Goal: Task Accomplishment & Management: Manage account settings

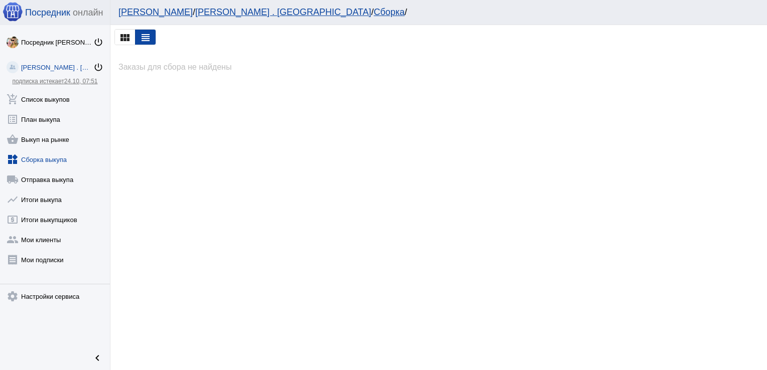
click at [49, 160] on link "widgets Сборка выкупа" at bounding box center [55, 158] width 110 height 20
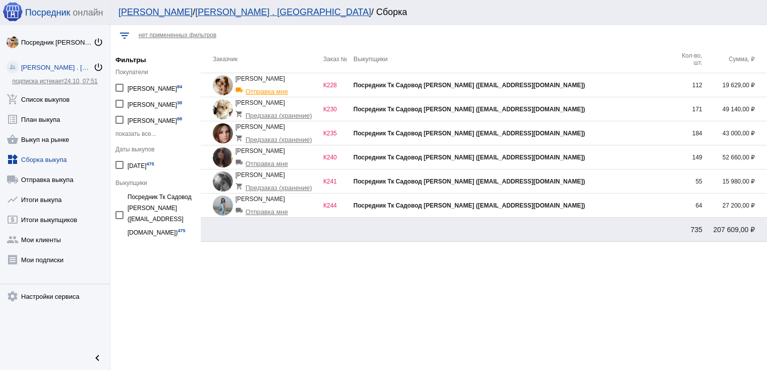
click at [604, 202] on div "Посредник Тк Садовод [PERSON_NAME] ([EMAIL_ADDRESS][DOMAIN_NAME])" at bounding box center [512, 205] width 319 height 7
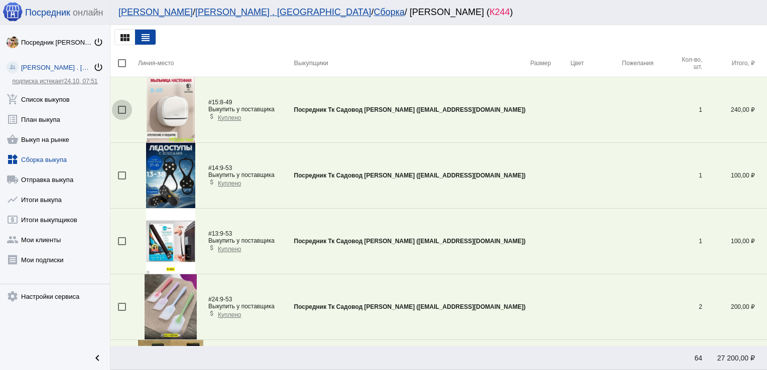
click at [121, 108] on div at bounding box center [122, 110] width 8 height 8
click at [121, 114] on input "checkbox" at bounding box center [121, 114] width 1 height 1
checkbox input "true"
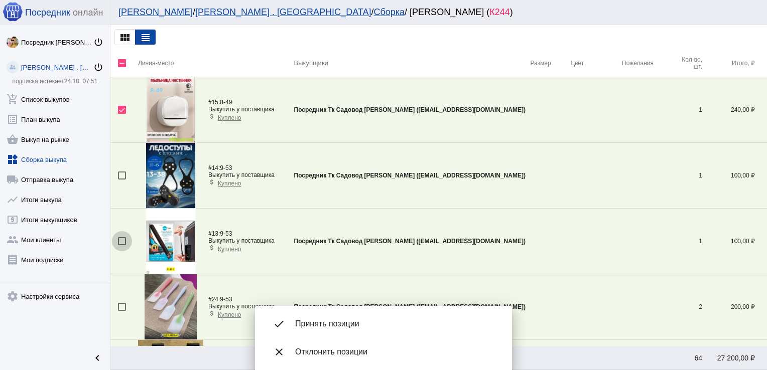
click at [123, 241] on div at bounding box center [122, 241] width 8 height 8
click at [122, 245] on input "checkbox" at bounding box center [121, 245] width 1 height 1
checkbox input "true"
click at [123, 175] on div at bounding box center [122, 176] width 8 height 8
click at [122, 180] on input "checkbox" at bounding box center [121, 180] width 1 height 1
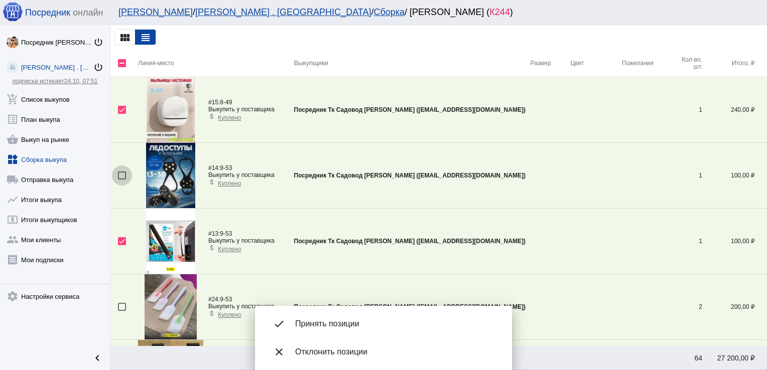
checkbox input "true"
click at [120, 306] on div at bounding box center [122, 307] width 8 height 8
click at [121, 311] on input "checkbox" at bounding box center [121, 311] width 1 height 1
checkbox input "true"
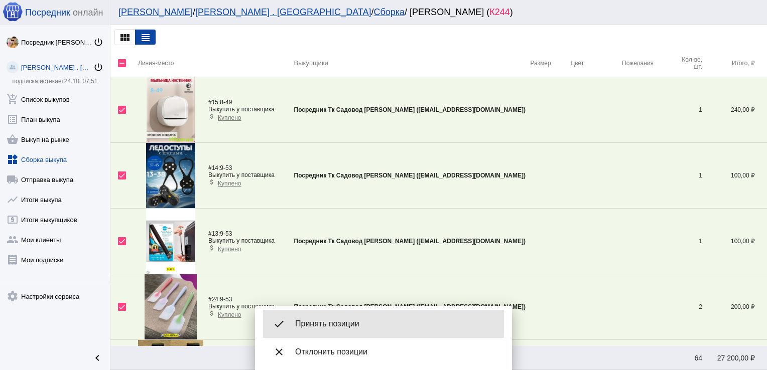
click at [361, 324] on span "Принять позиции" at bounding box center [395, 324] width 201 height 10
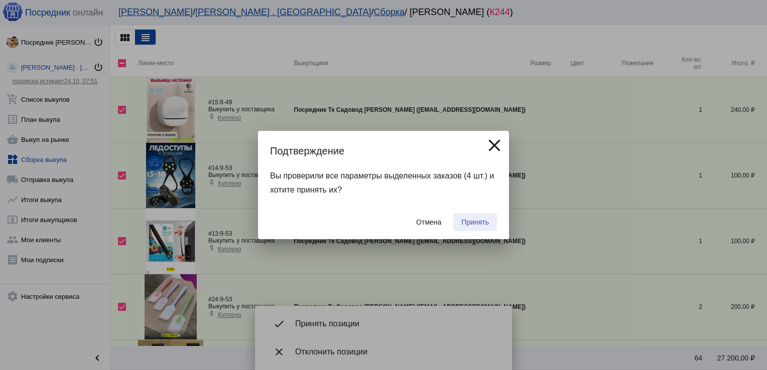
click at [479, 222] on span "Принять" at bounding box center [475, 222] width 28 height 8
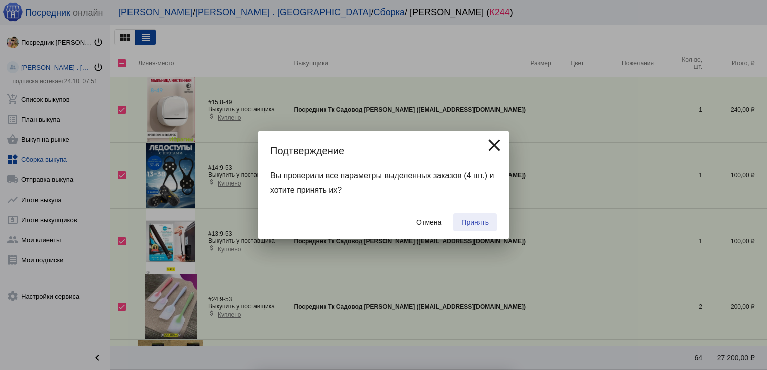
checkbox input "false"
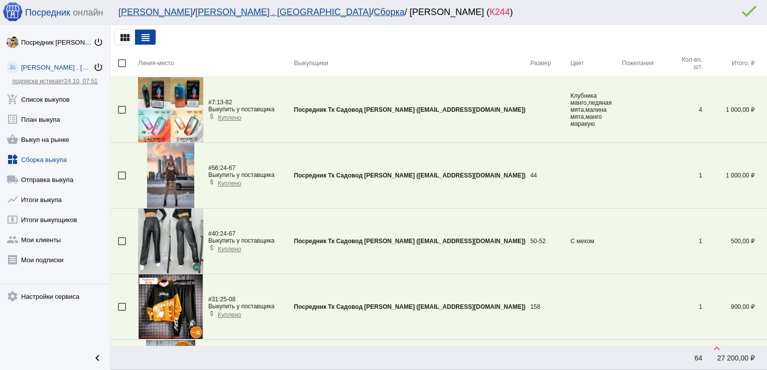
scroll to position [2267, 0]
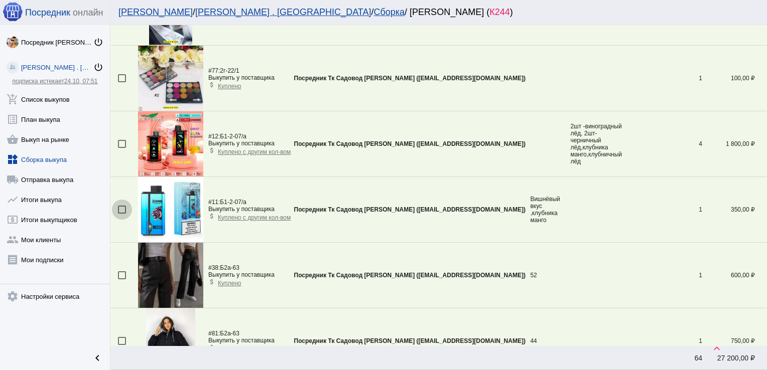
click at [121, 208] on div at bounding box center [122, 210] width 8 height 8
click at [121, 214] on input "checkbox" at bounding box center [121, 214] width 1 height 1
checkbox input "true"
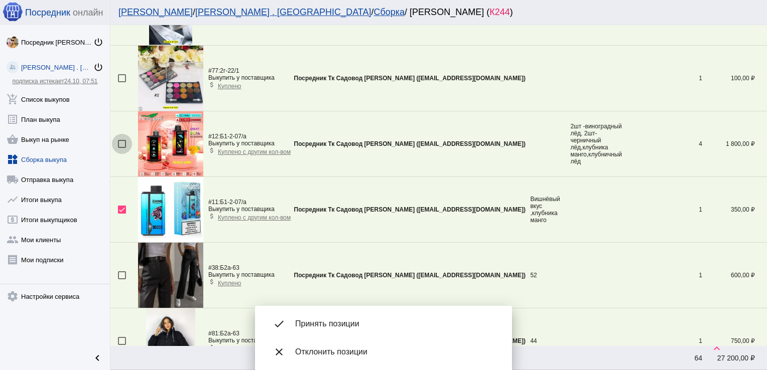
click at [122, 140] on div at bounding box center [122, 144] width 8 height 8
click at [122, 148] on input "checkbox" at bounding box center [121, 148] width 1 height 1
click at [355, 318] on div "done Принять позиции" at bounding box center [383, 324] width 241 height 28
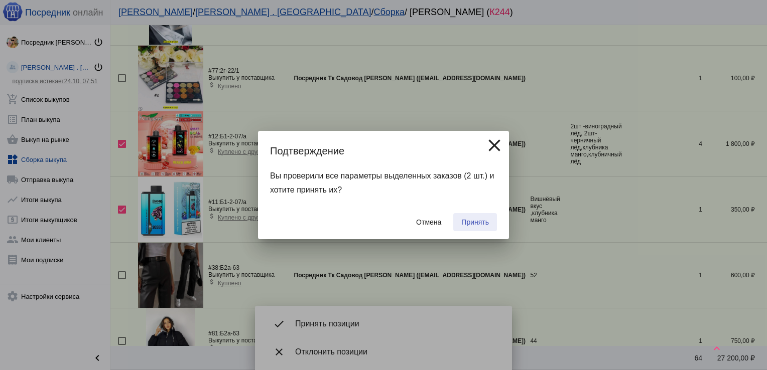
click at [476, 217] on button "Принять" at bounding box center [475, 222] width 44 height 18
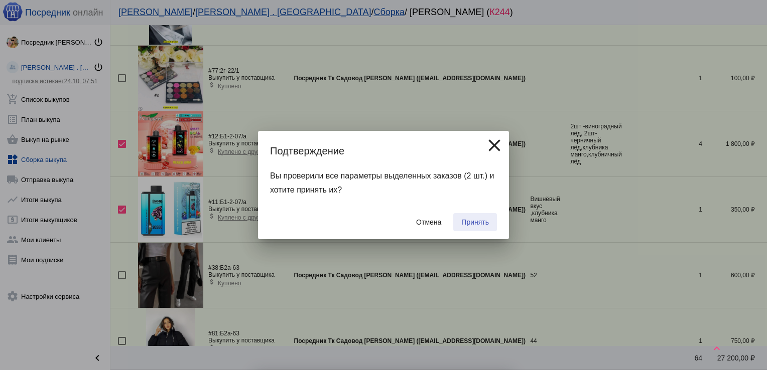
checkbox input "false"
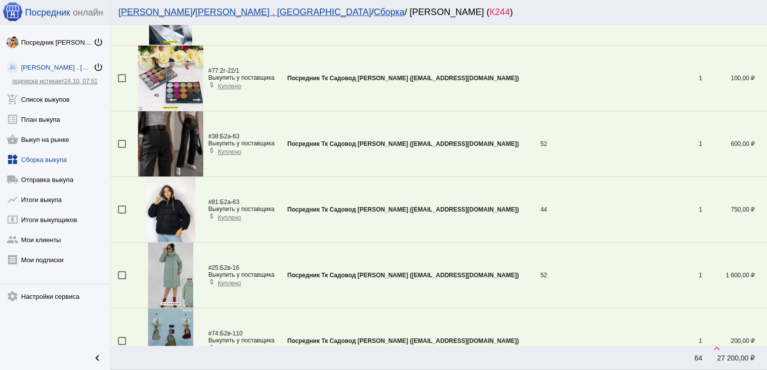
scroll to position [2792, 0]
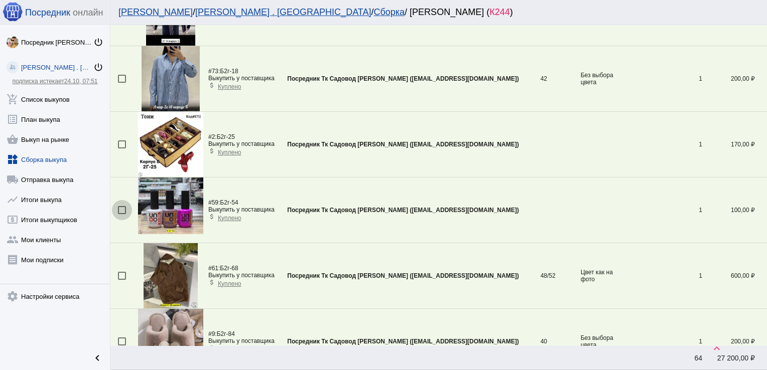
click at [122, 206] on div at bounding box center [122, 210] width 8 height 8
click at [122, 214] on input "checkbox" at bounding box center [121, 214] width 1 height 1
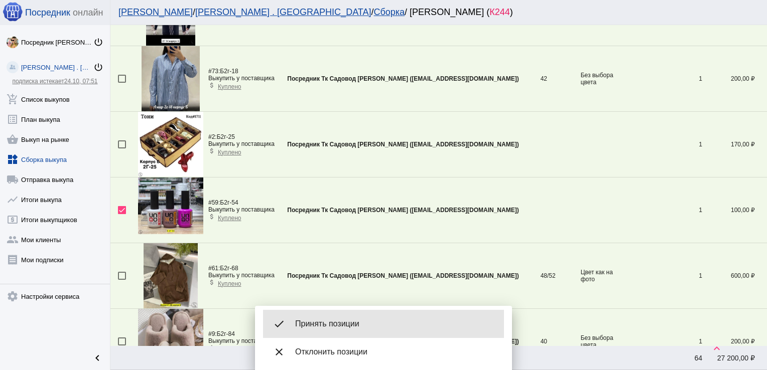
click at [333, 317] on div "done Принять позиции" at bounding box center [383, 324] width 241 height 28
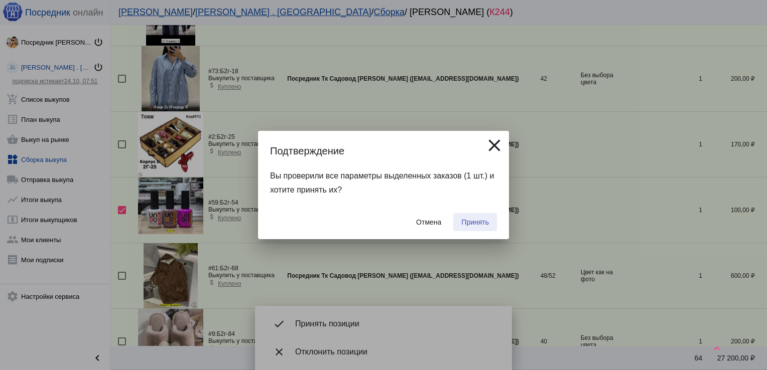
click at [476, 225] on span "Принять" at bounding box center [475, 222] width 28 height 8
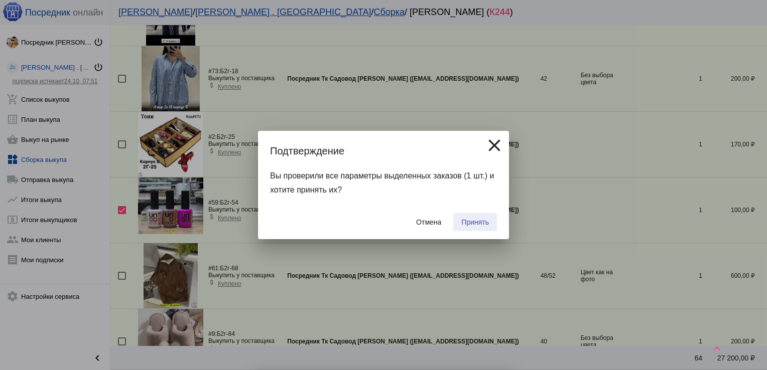
checkbox input "false"
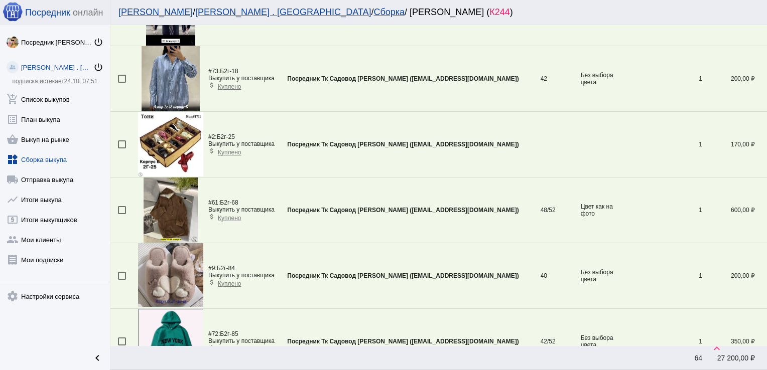
scroll to position [1479, 0]
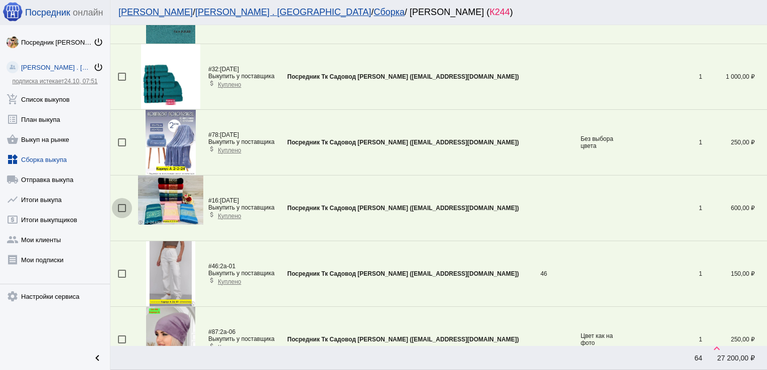
click at [121, 204] on div at bounding box center [122, 208] width 8 height 8
click at [121, 212] on input "checkbox" at bounding box center [121, 212] width 1 height 1
checkbox input "true"
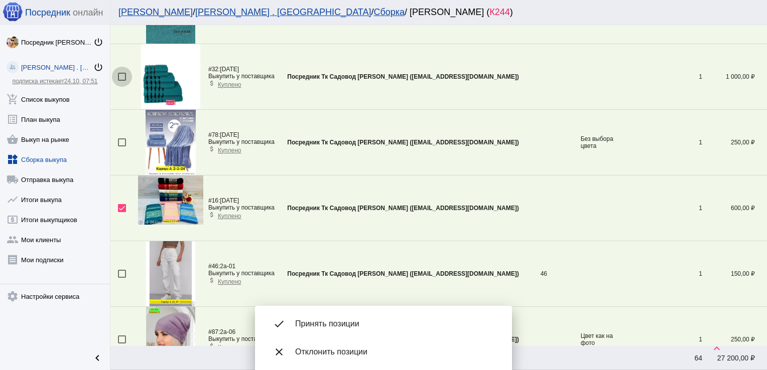
click at [124, 75] on div at bounding box center [122, 77] width 8 height 8
click at [122, 81] on input "checkbox" at bounding box center [121, 81] width 1 height 1
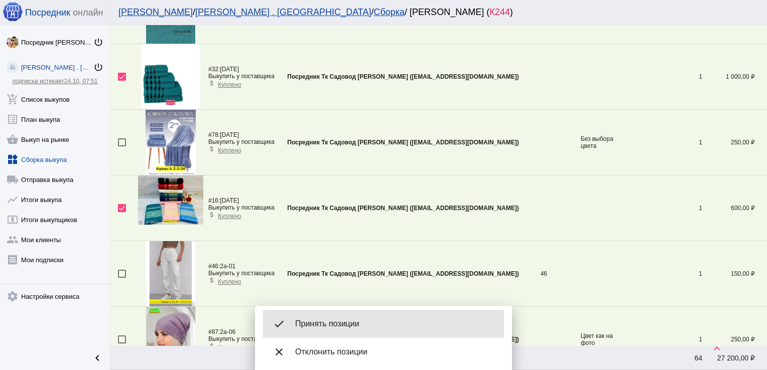
click at [350, 319] on div "done Принять позиции" at bounding box center [383, 324] width 241 height 28
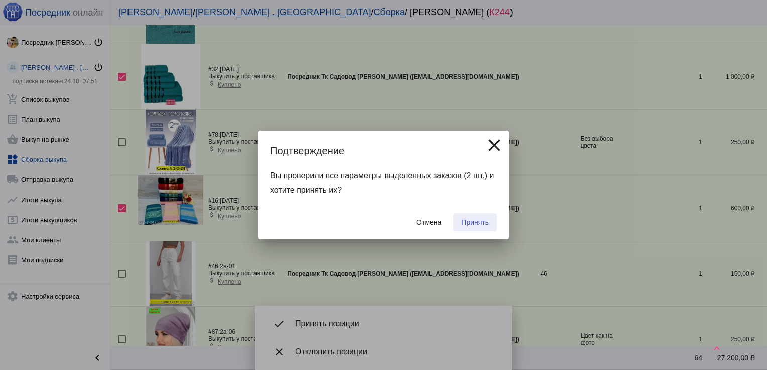
click at [469, 223] on span "Принять" at bounding box center [475, 222] width 28 height 8
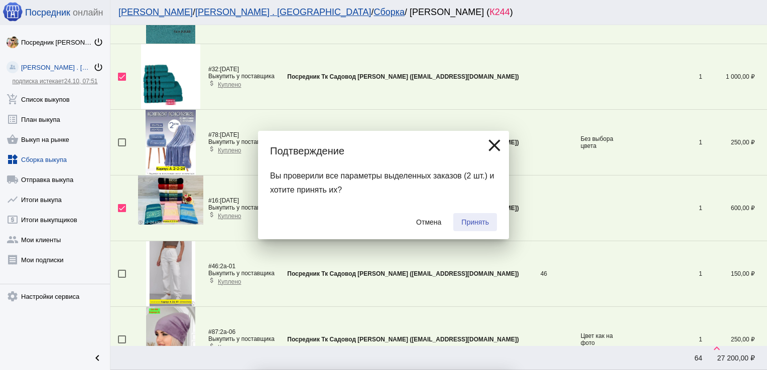
checkbox input "false"
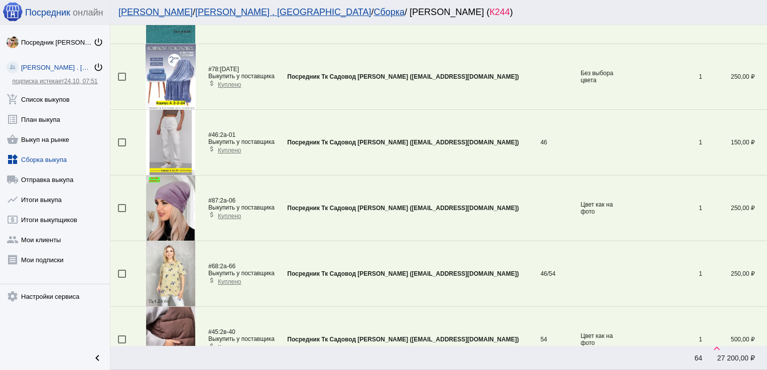
scroll to position [1151, 0]
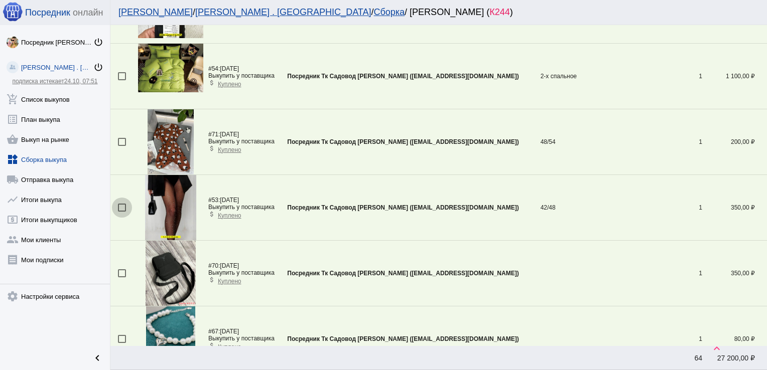
click at [120, 208] on div at bounding box center [122, 208] width 8 height 8
click at [121, 212] on input "checkbox" at bounding box center [121, 212] width 1 height 1
checkbox input "true"
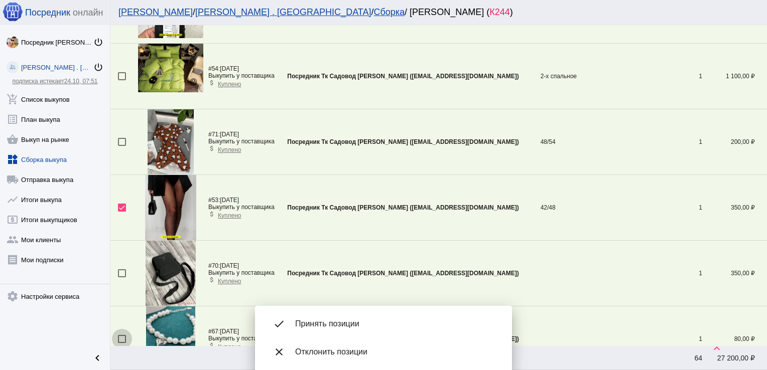
click at [125, 335] on div at bounding box center [122, 339] width 8 height 8
click at [122, 343] on input "checkbox" at bounding box center [121, 343] width 1 height 1
checkbox input "true"
click at [361, 318] on div "done Принять позиции" at bounding box center [383, 324] width 241 height 28
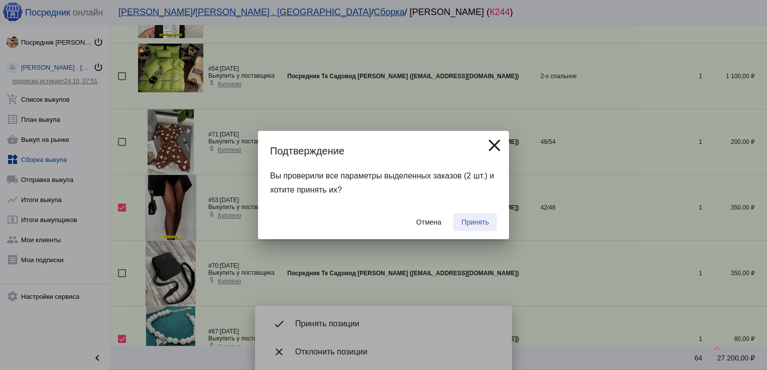
click at [468, 218] on button "Принять" at bounding box center [475, 222] width 44 height 18
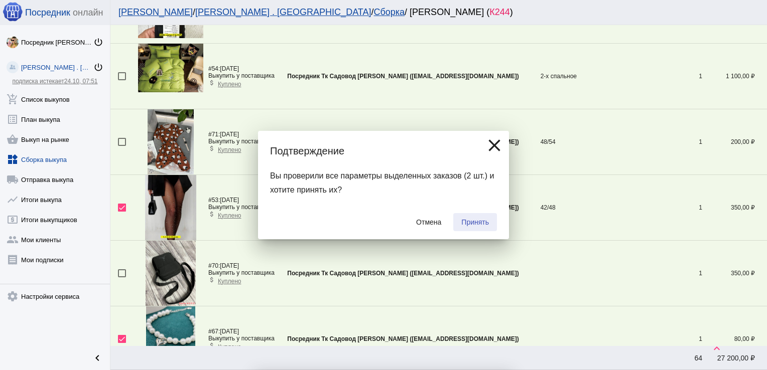
checkbox input "false"
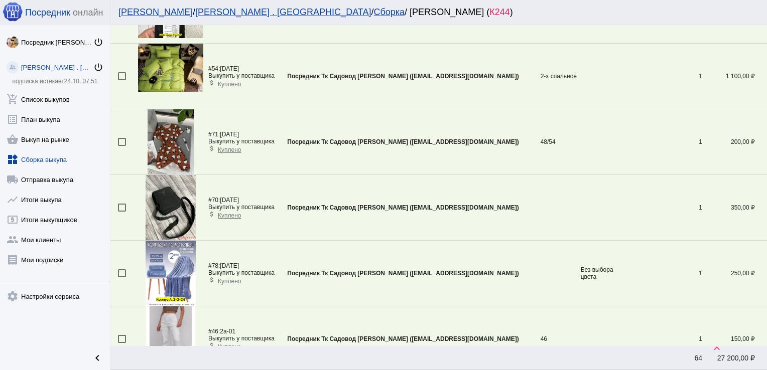
scroll to position [954, 0]
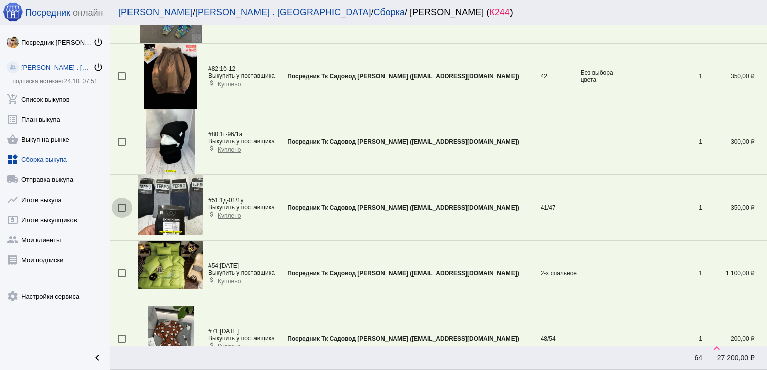
click at [123, 205] on div at bounding box center [122, 208] width 8 height 8
click at [122, 212] on input "checkbox" at bounding box center [121, 212] width 1 height 1
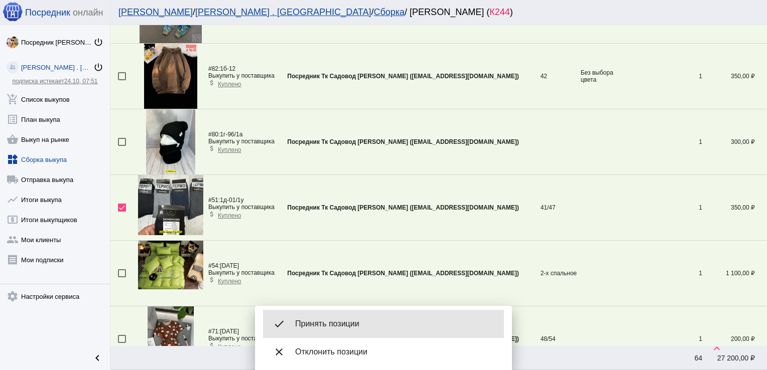
click at [359, 322] on span "Принять позиции" at bounding box center [395, 324] width 201 height 10
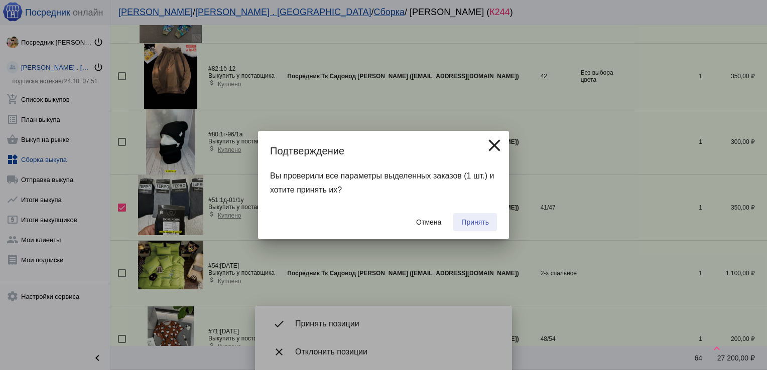
click at [476, 224] on span "Принять" at bounding box center [475, 222] width 28 height 8
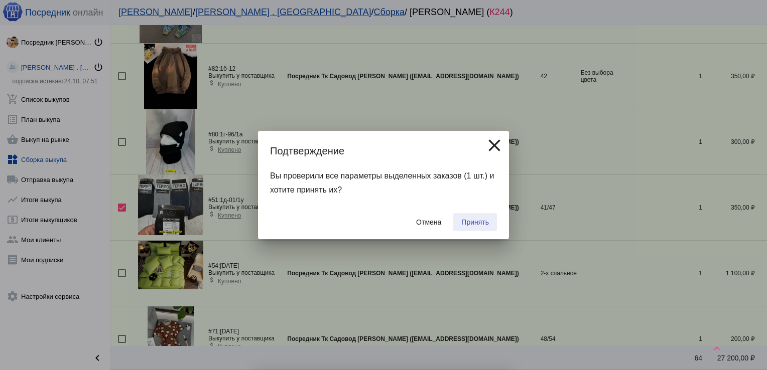
checkbox input "false"
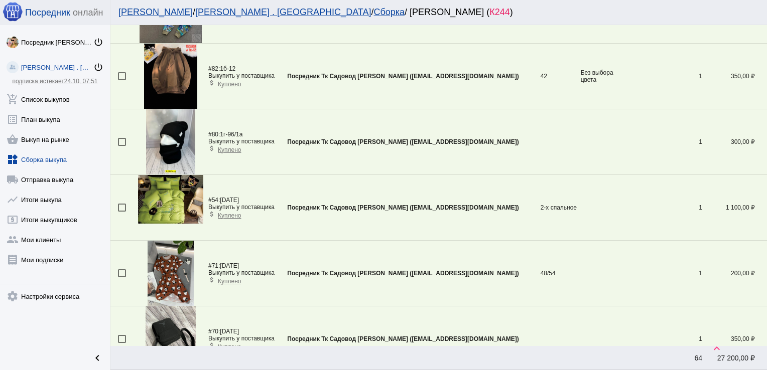
scroll to position [2661, 0]
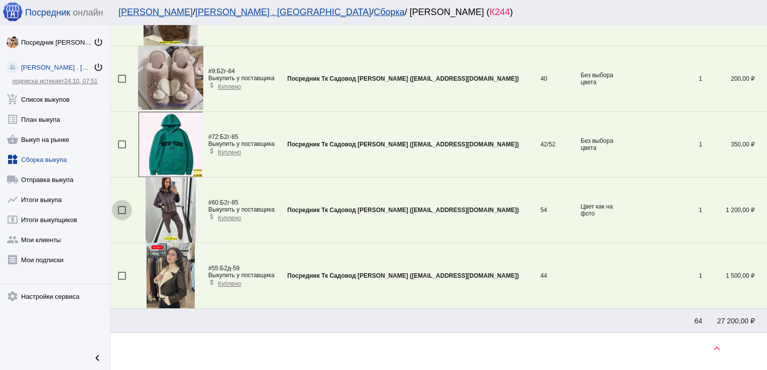
click at [118, 206] on div at bounding box center [122, 210] width 8 height 8
click at [121, 214] on input "checkbox" at bounding box center [121, 214] width 1 height 1
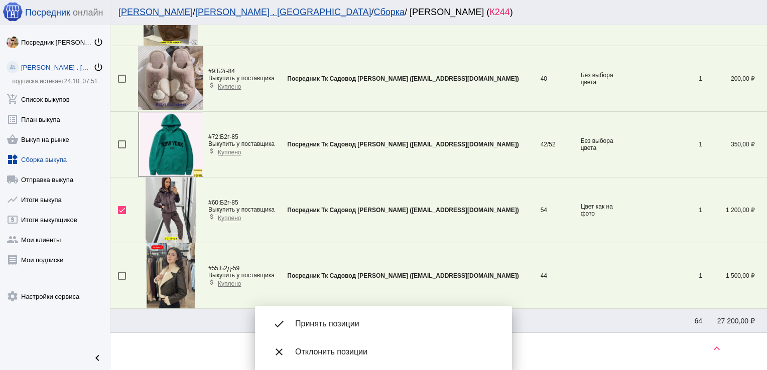
click at [350, 328] on span "Принять позиции" at bounding box center [395, 324] width 201 height 10
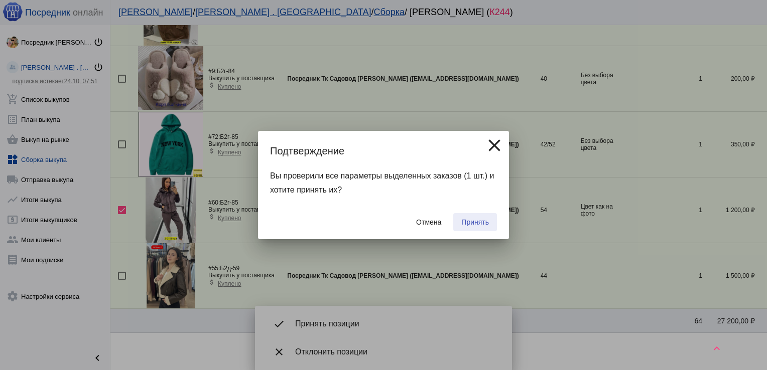
click at [471, 225] on span "Принять" at bounding box center [475, 222] width 28 height 8
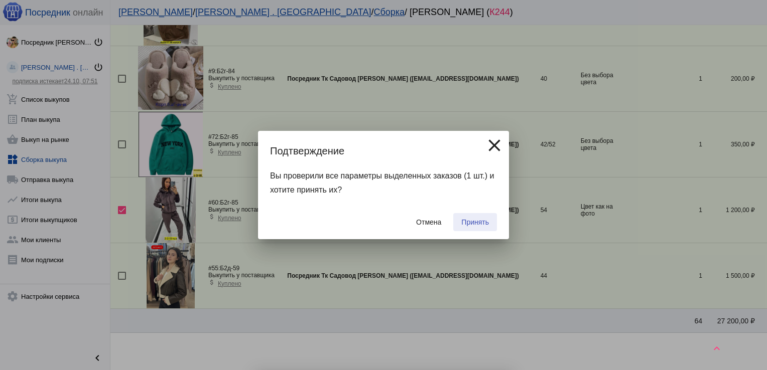
checkbox input "false"
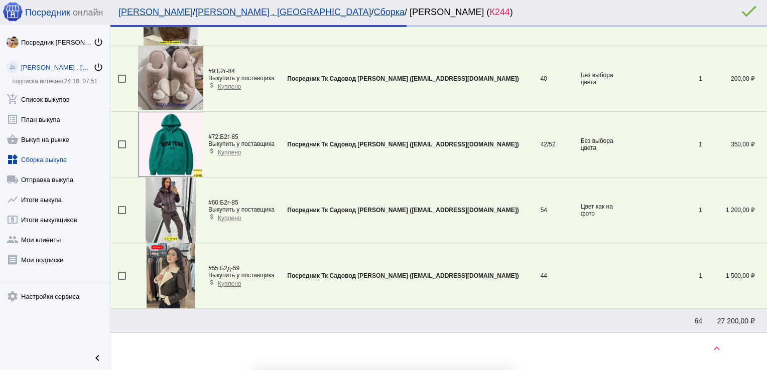
scroll to position [2629, 0]
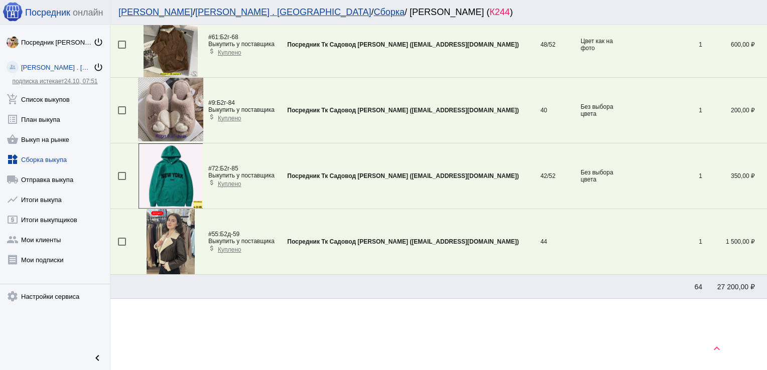
click at [122, 167] on td at bounding box center [124, 177] width 28 height 66
click at [122, 173] on div at bounding box center [122, 176] width 8 height 8
click at [122, 180] on input "checkbox" at bounding box center [121, 180] width 1 height 1
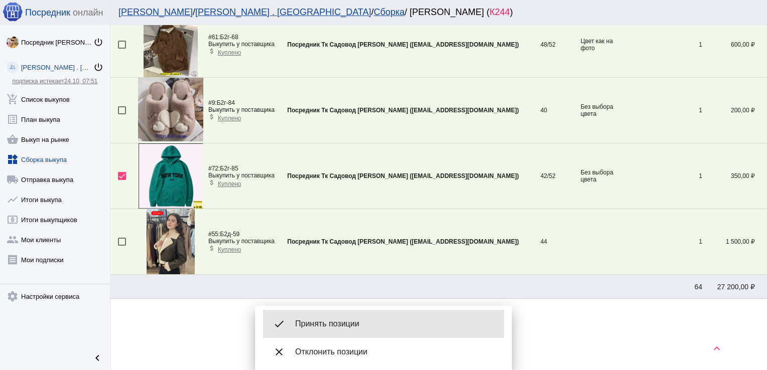
click at [348, 326] on span "Принять позиции" at bounding box center [395, 324] width 201 height 10
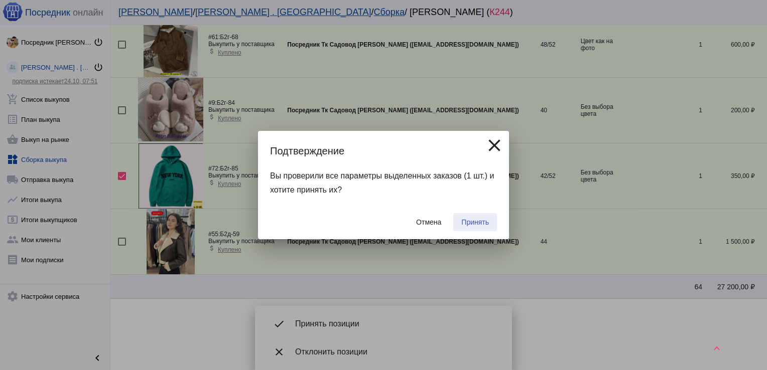
click at [472, 220] on span "Принять" at bounding box center [475, 222] width 28 height 8
checkbox input "false"
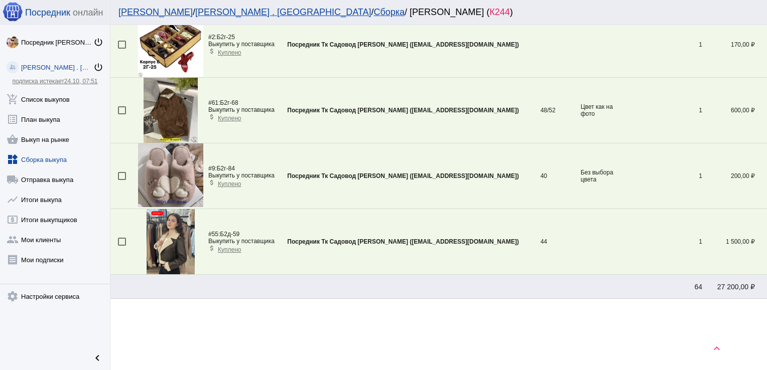
scroll to position [101, 0]
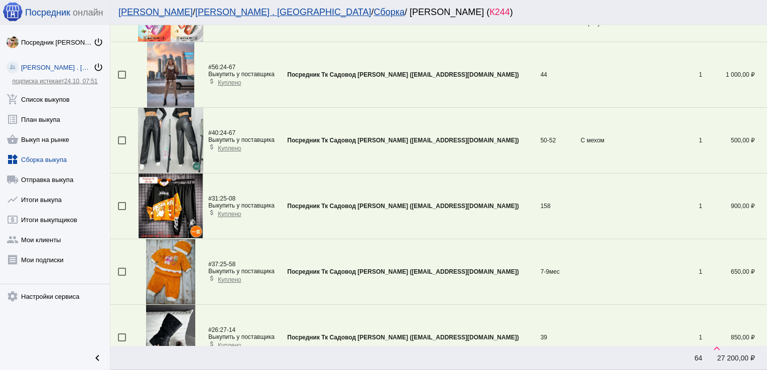
click at [123, 204] on div at bounding box center [122, 206] width 8 height 8
click at [122, 210] on input "checkbox" at bounding box center [121, 210] width 1 height 1
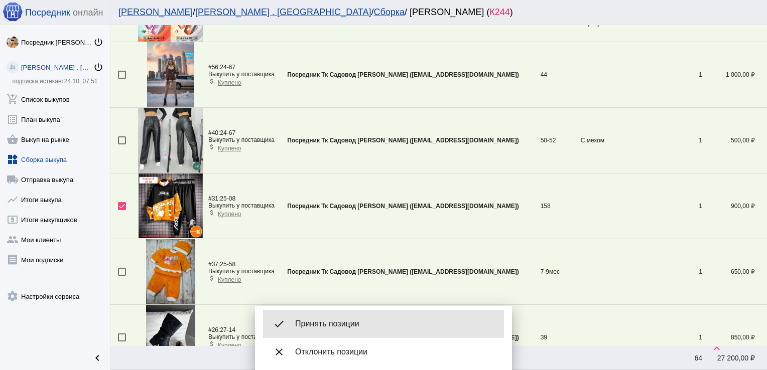
click at [329, 328] on span "Принять позиции" at bounding box center [395, 324] width 201 height 10
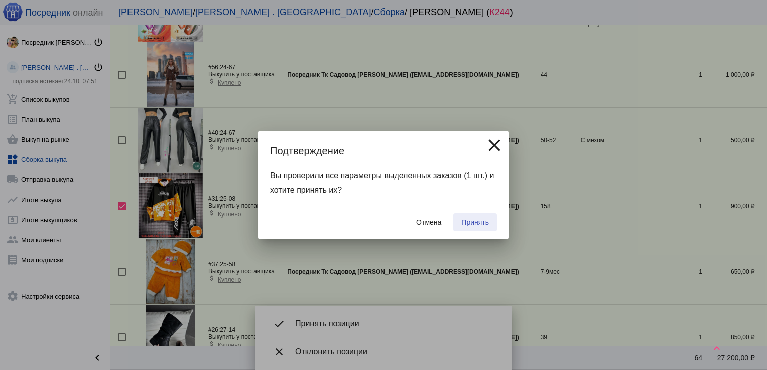
click at [486, 215] on button "Принять" at bounding box center [475, 222] width 44 height 18
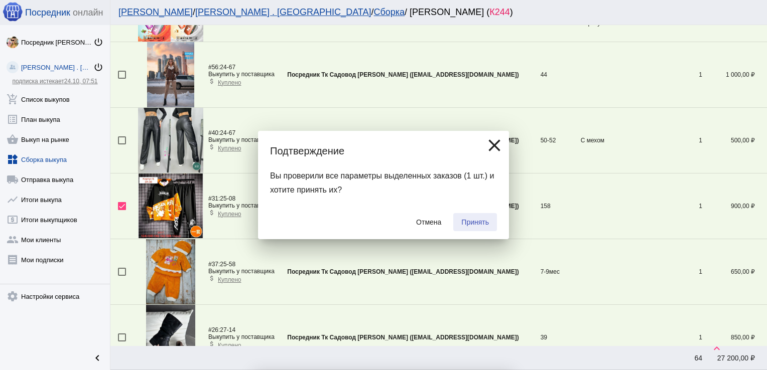
checkbox input "false"
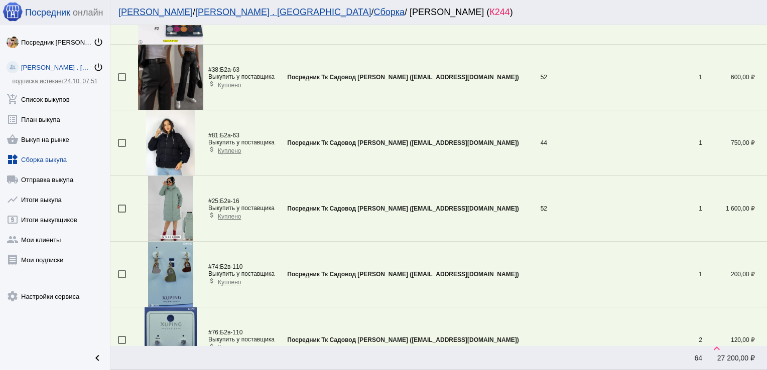
scroll to position [2332, 0]
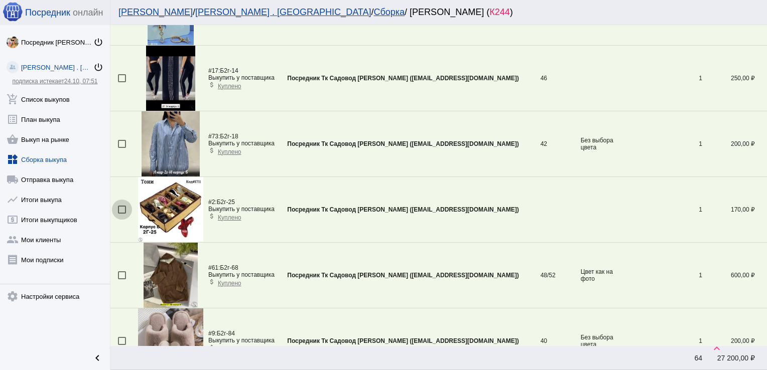
click at [124, 206] on div at bounding box center [122, 210] width 8 height 8
click at [122, 214] on input "checkbox" at bounding box center [121, 214] width 1 height 1
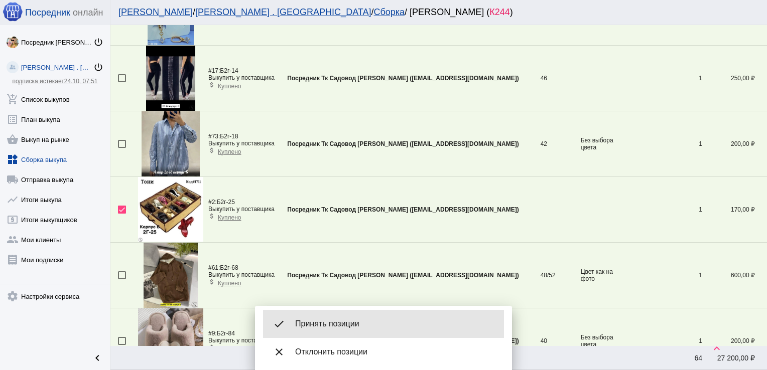
click at [341, 320] on span "Принять позиции" at bounding box center [395, 324] width 201 height 10
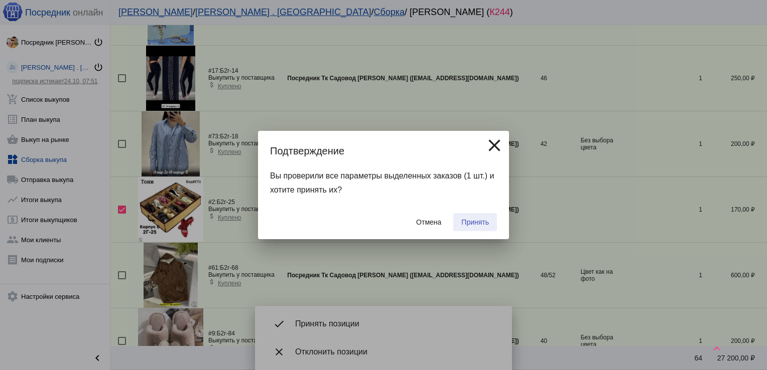
click at [476, 216] on button "Принять" at bounding box center [475, 222] width 44 height 18
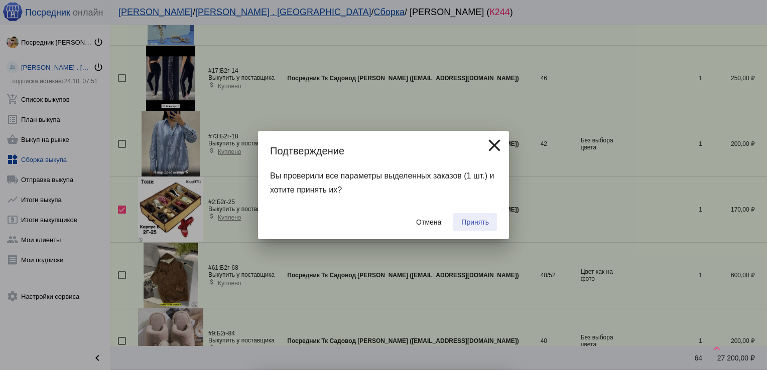
checkbox input "false"
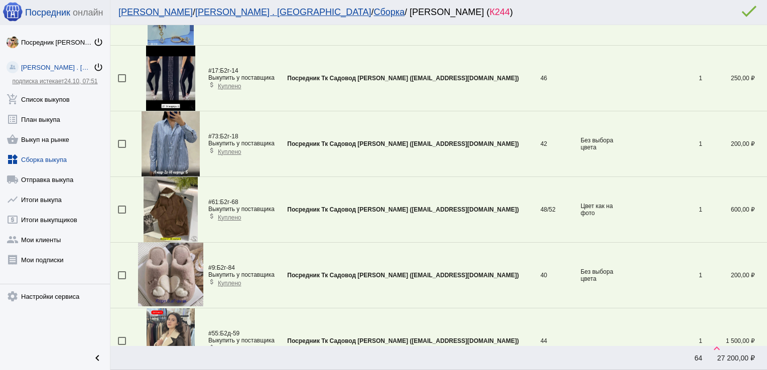
scroll to position [1348, 0]
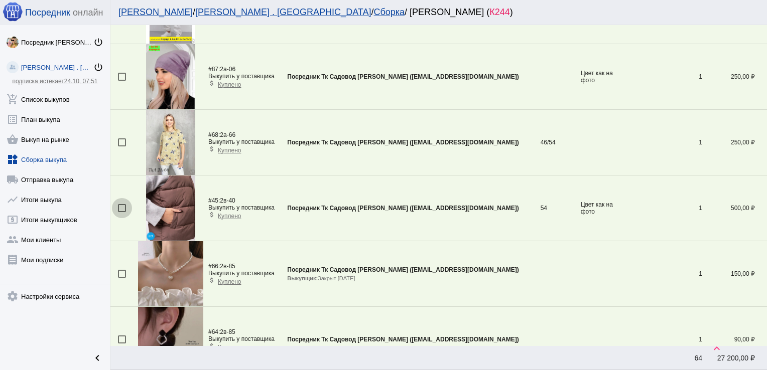
click at [119, 207] on div at bounding box center [122, 208] width 8 height 8
click at [121, 212] on input "checkbox" at bounding box center [121, 212] width 1 height 1
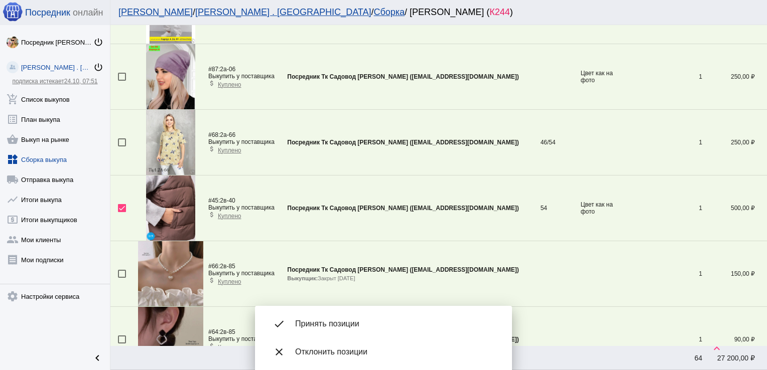
click at [342, 320] on span "Принять позиции" at bounding box center [395, 324] width 201 height 10
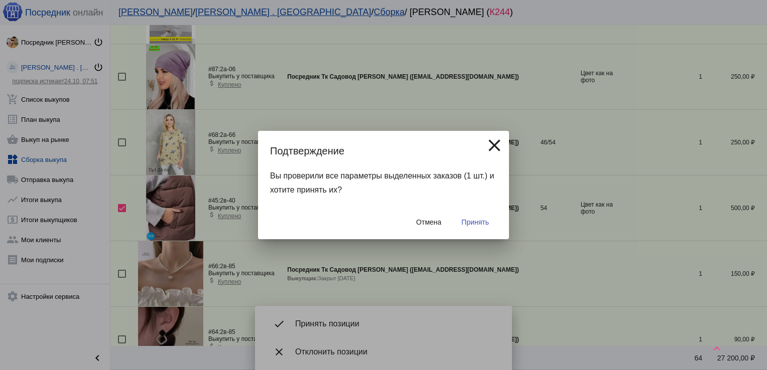
click at [474, 218] on span "Принять" at bounding box center [475, 222] width 28 height 8
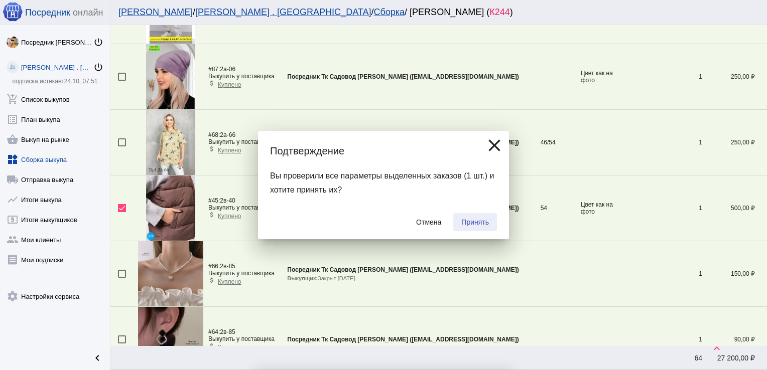
checkbox input "false"
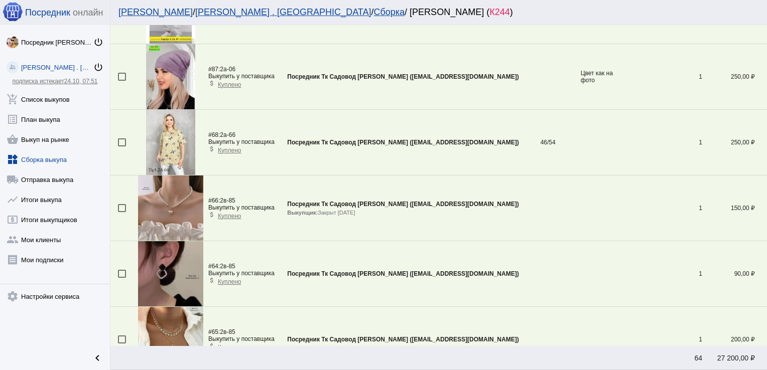
scroll to position [35, 0]
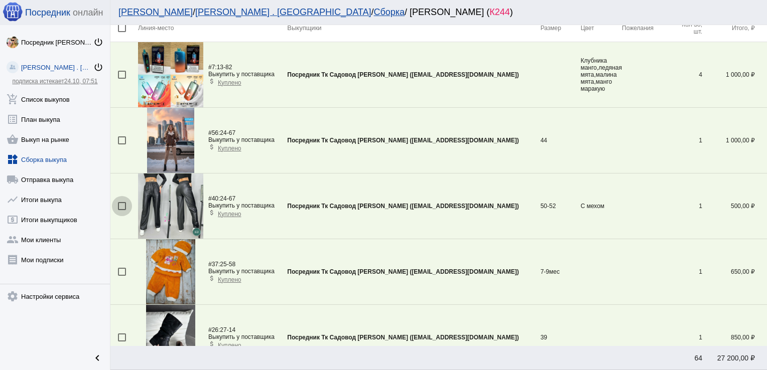
click at [125, 208] on div at bounding box center [122, 206] width 8 height 8
click at [122, 210] on input "checkbox" at bounding box center [121, 210] width 1 height 1
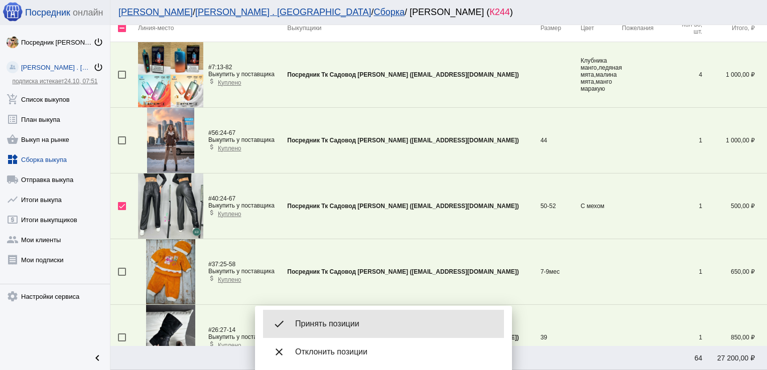
click at [392, 324] on span "Принять позиции" at bounding box center [395, 324] width 201 height 10
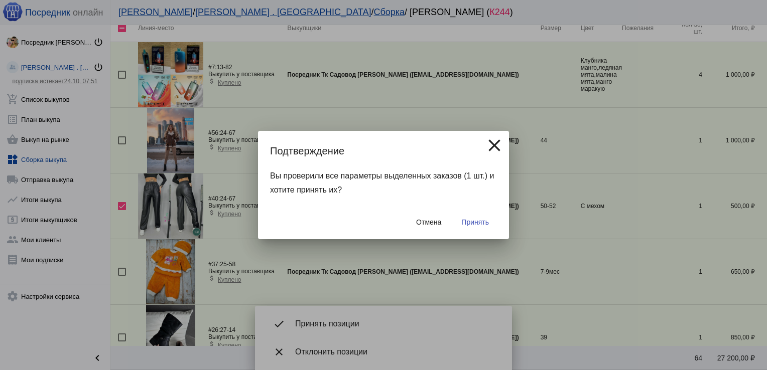
click at [484, 220] on span "Принять" at bounding box center [475, 222] width 28 height 8
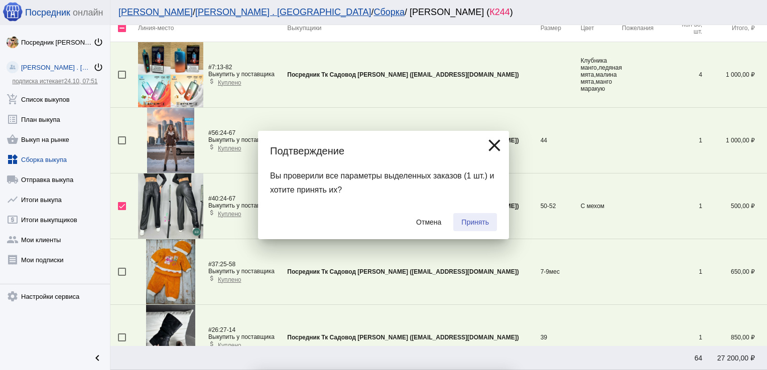
checkbox input "false"
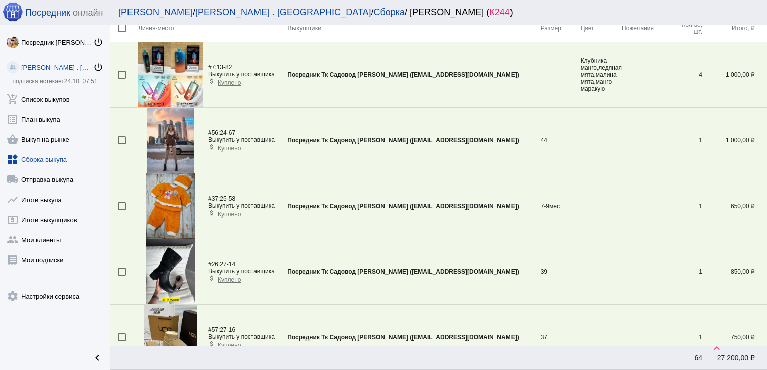
scroll to position [495, 0]
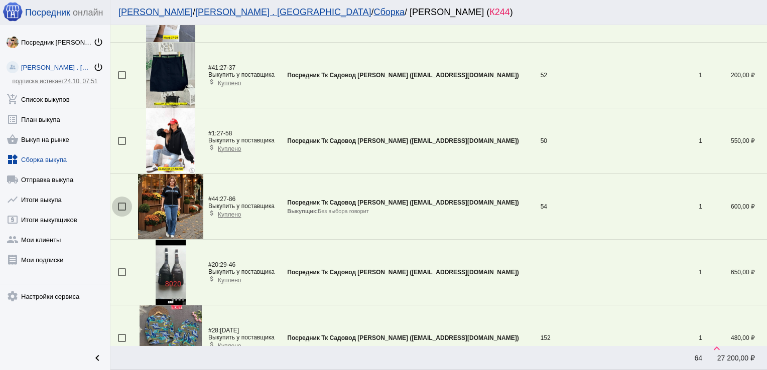
click at [122, 204] on div at bounding box center [122, 207] width 8 height 8
click at [122, 211] on input "checkbox" at bounding box center [121, 211] width 1 height 1
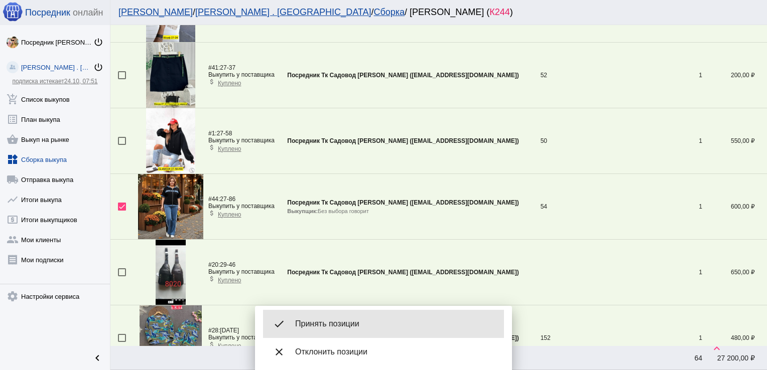
click at [345, 321] on span "Принять позиции" at bounding box center [395, 324] width 201 height 10
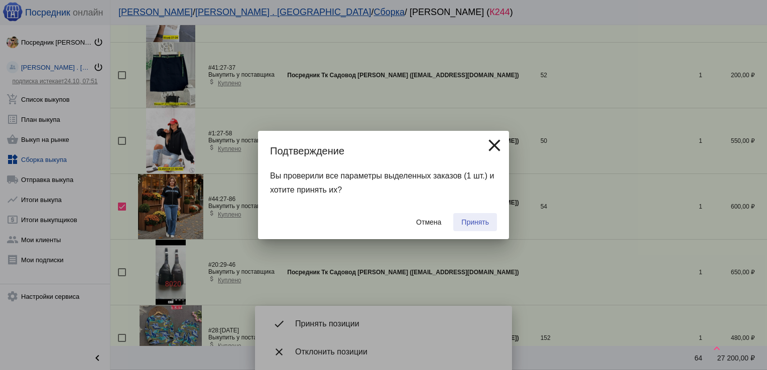
click at [480, 222] on span "Принять" at bounding box center [475, 222] width 28 height 8
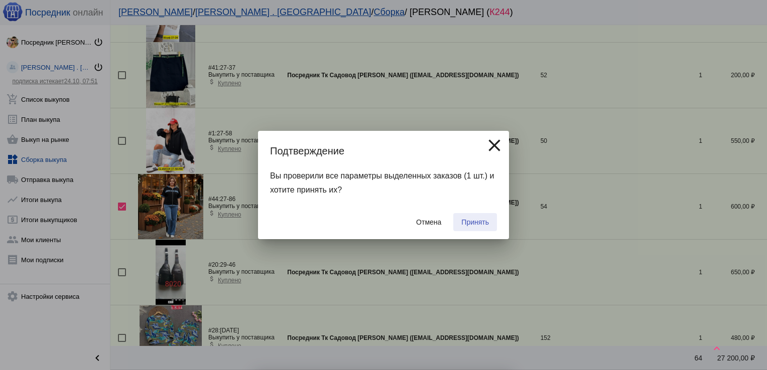
checkbox input "false"
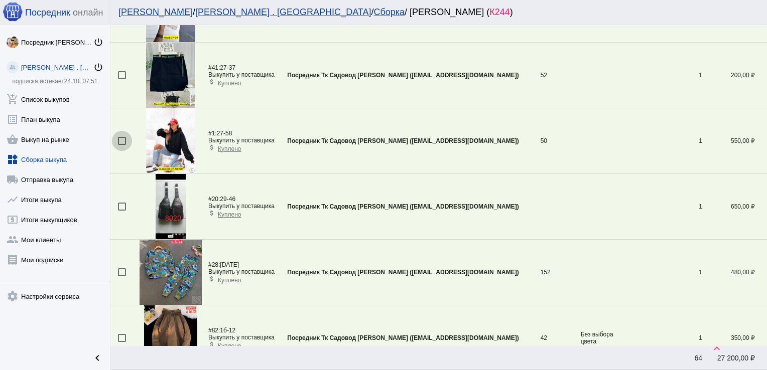
click at [121, 138] on div at bounding box center [122, 141] width 8 height 8
click at [121, 145] on input "checkbox" at bounding box center [121, 145] width 1 height 1
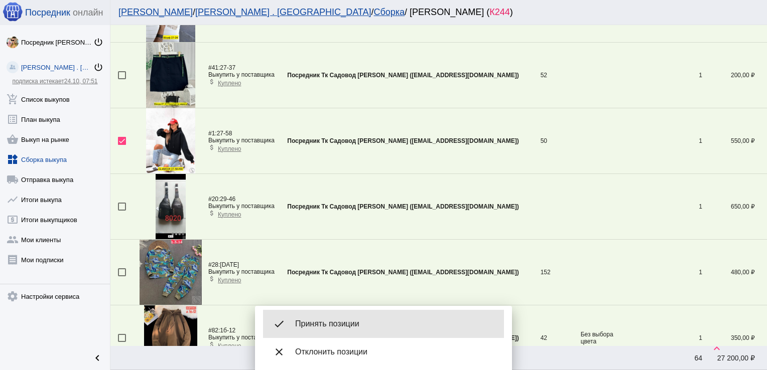
click at [352, 317] on div "done Принять позиции" at bounding box center [383, 324] width 241 height 28
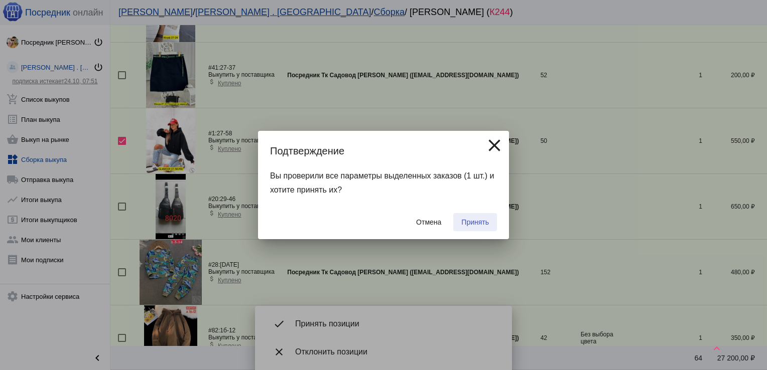
click at [480, 230] on button "Принять" at bounding box center [475, 222] width 44 height 18
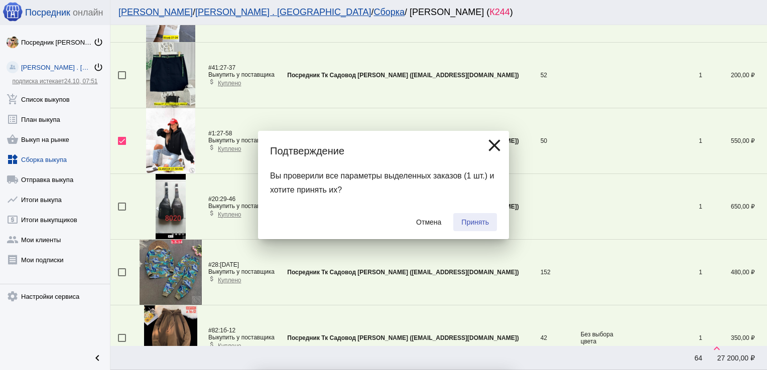
checkbox input "false"
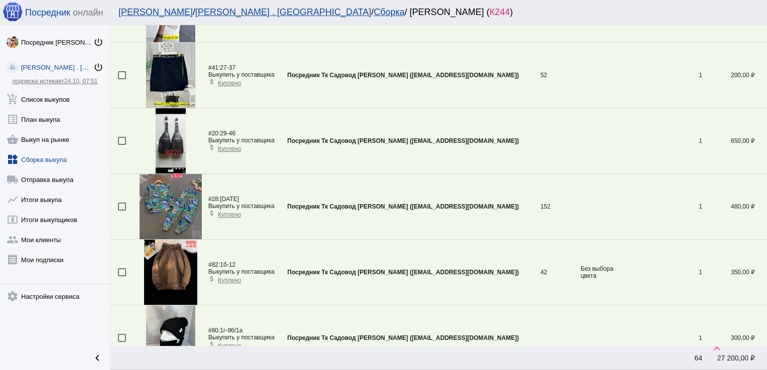
scroll to position [2004, 0]
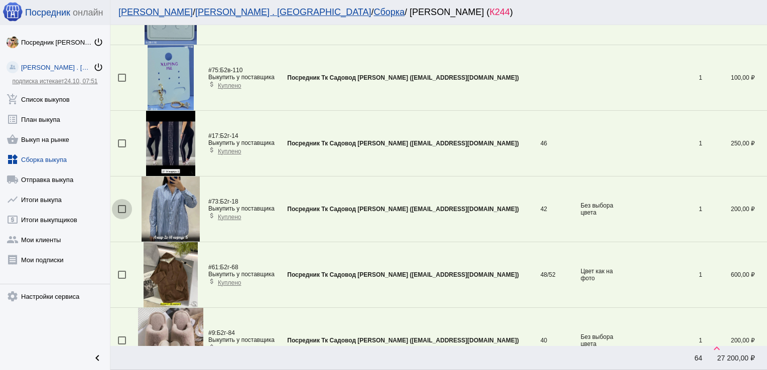
click at [124, 205] on div at bounding box center [122, 209] width 8 height 8
click at [122, 213] on input "checkbox" at bounding box center [121, 213] width 1 height 1
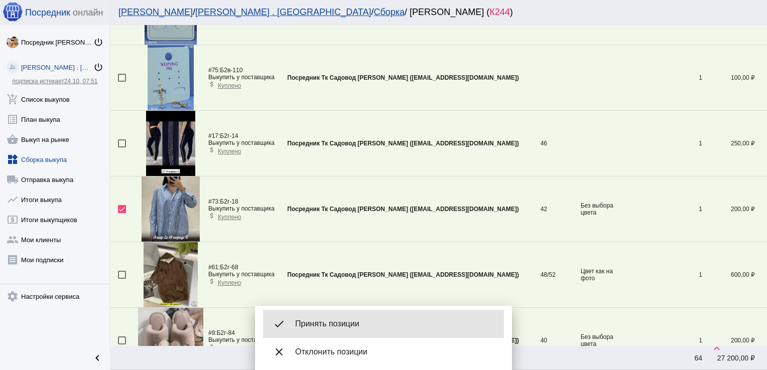
click at [345, 325] on span "Принять позиции" at bounding box center [395, 324] width 201 height 10
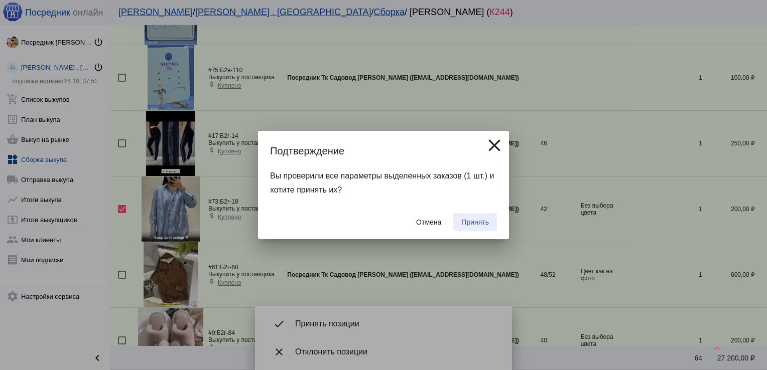
click at [469, 223] on span "Принять" at bounding box center [475, 222] width 28 height 8
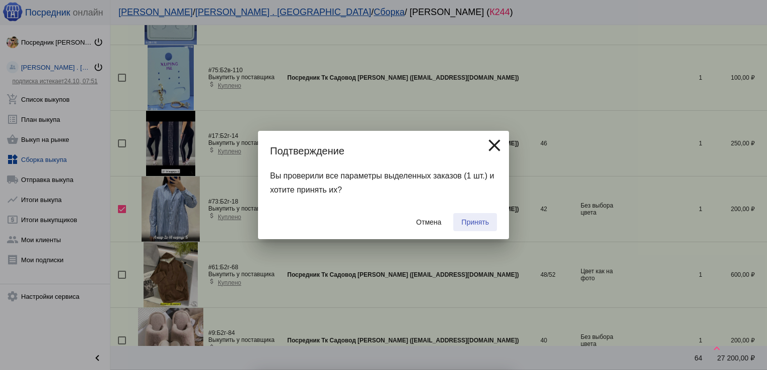
checkbox input "false"
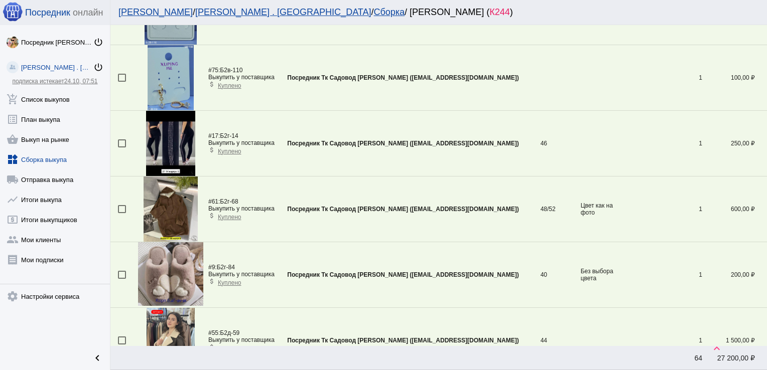
scroll to position [1545, 0]
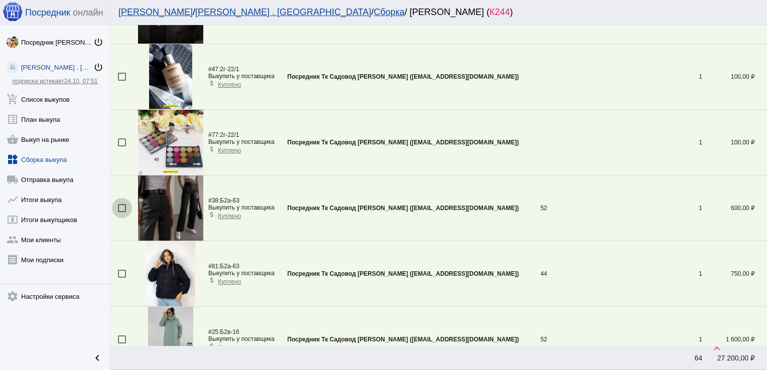
click at [120, 205] on div at bounding box center [122, 208] width 8 height 8
click at [121, 212] on input "checkbox" at bounding box center [121, 212] width 1 height 1
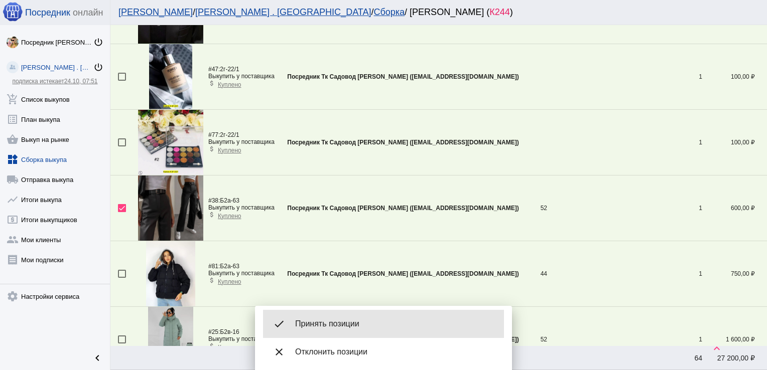
click at [359, 321] on span "Принять позиции" at bounding box center [395, 324] width 201 height 10
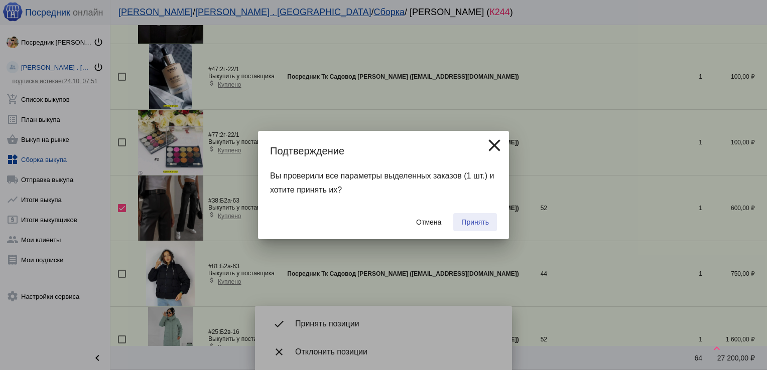
click at [476, 220] on span "Принять" at bounding box center [475, 222] width 28 height 8
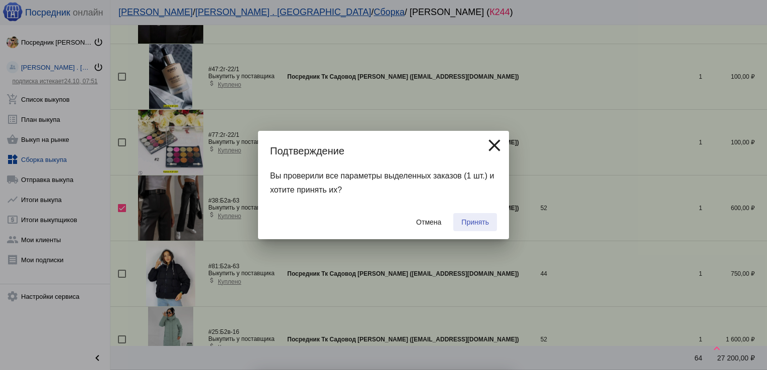
checkbox input "false"
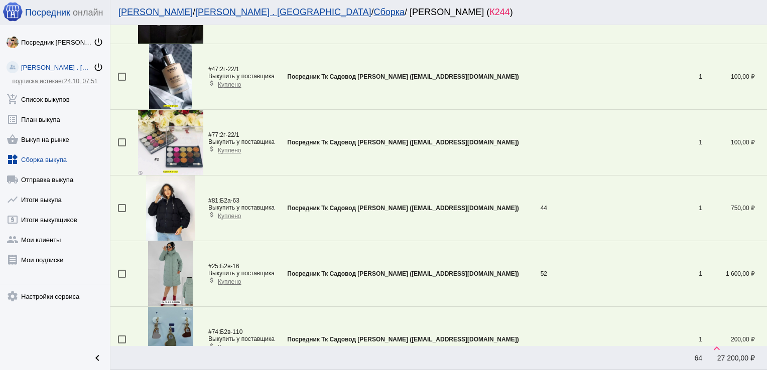
scroll to position [2038, 0]
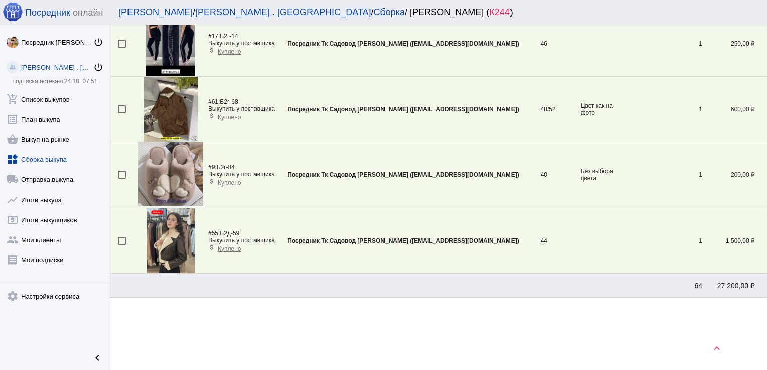
click at [122, 237] on div at bounding box center [122, 241] width 8 height 8
click at [122, 245] on input "checkbox" at bounding box center [121, 245] width 1 height 1
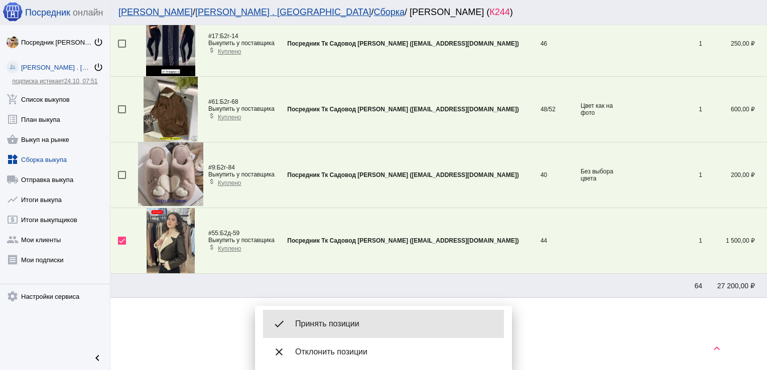
click at [370, 326] on span "Принять позиции" at bounding box center [395, 324] width 201 height 10
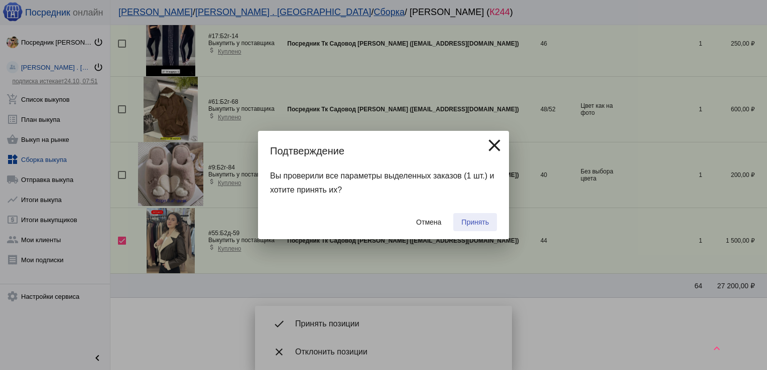
click at [477, 220] on span "Принять" at bounding box center [475, 222] width 28 height 8
checkbox input "false"
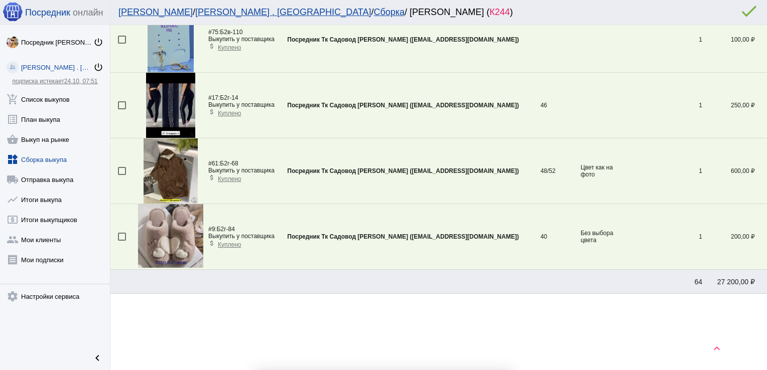
scroll to position [1973, 0]
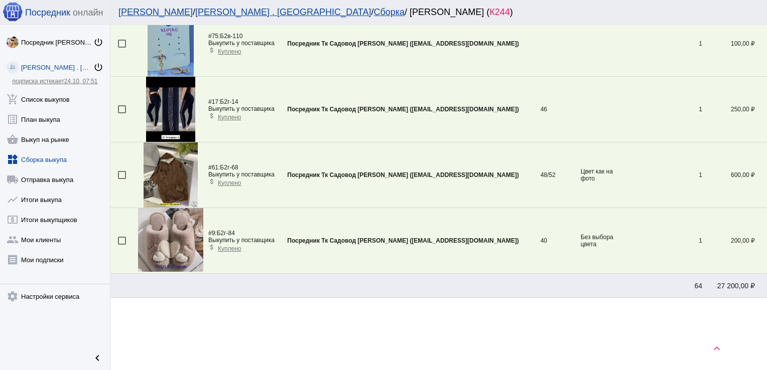
click at [122, 105] on div at bounding box center [122, 109] width 8 height 8
click at [122, 113] on input "checkbox" at bounding box center [121, 113] width 1 height 1
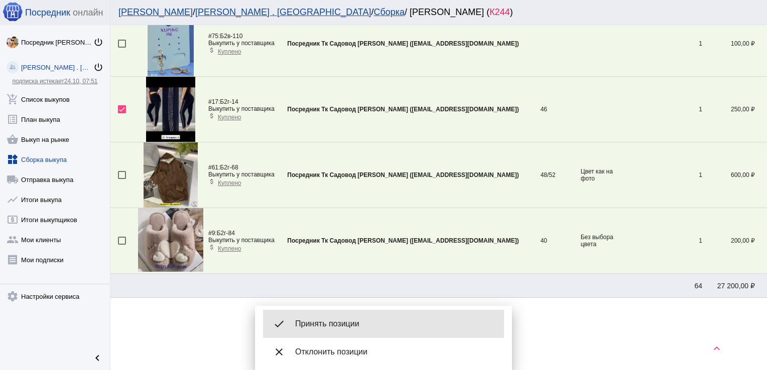
click at [331, 321] on span "Принять позиции" at bounding box center [395, 324] width 201 height 10
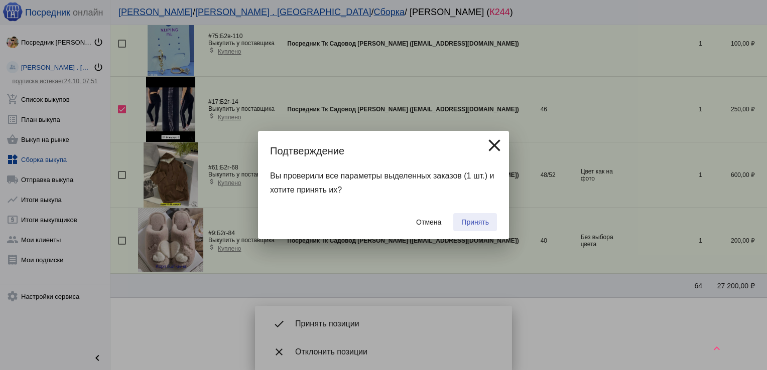
click at [471, 224] on span "Принять" at bounding box center [475, 222] width 28 height 8
checkbox input "false"
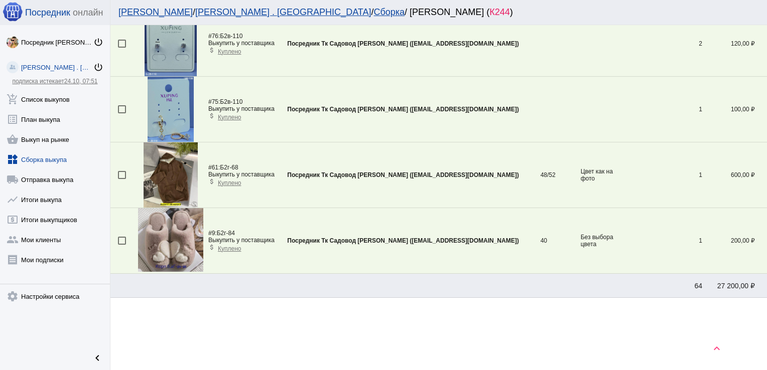
scroll to position [363, 0]
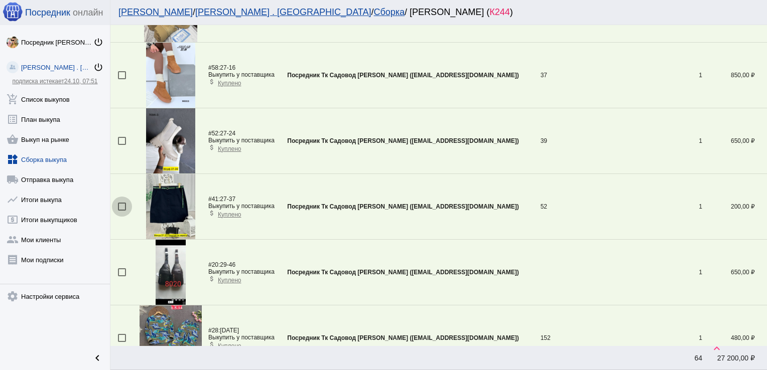
click at [120, 205] on div at bounding box center [122, 207] width 8 height 8
click at [121, 211] on input "checkbox" at bounding box center [121, 211] width 1 height 1
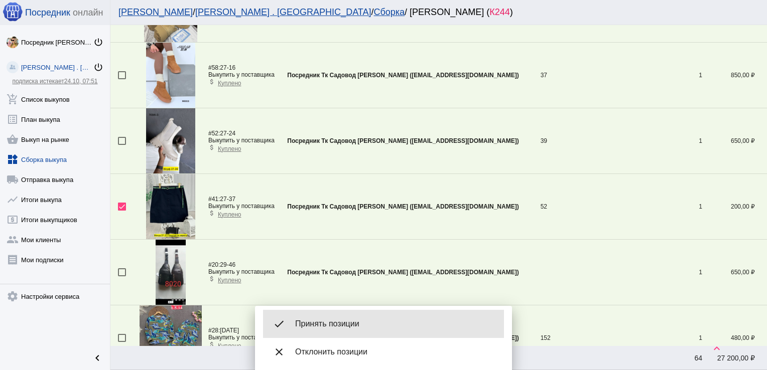
click at [331, 317] on div "done Принять позиции" at bounding box center [383, 324] width 241 height 28
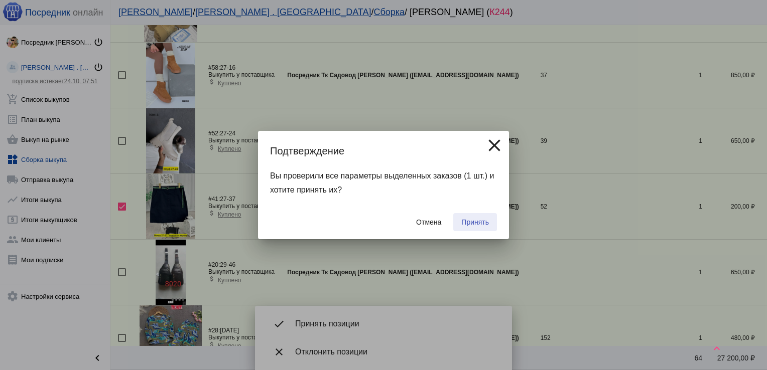
click at [475, 221] on span "Принять" at bounding box center [475, 222] width 28 height 8
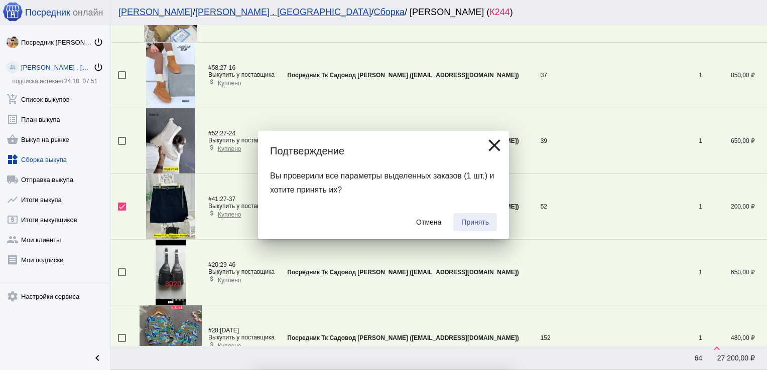
checkbox input "false"
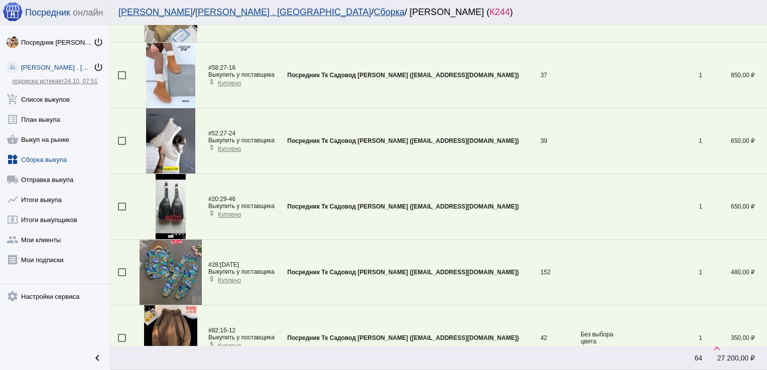
scroll to position [691, 0]
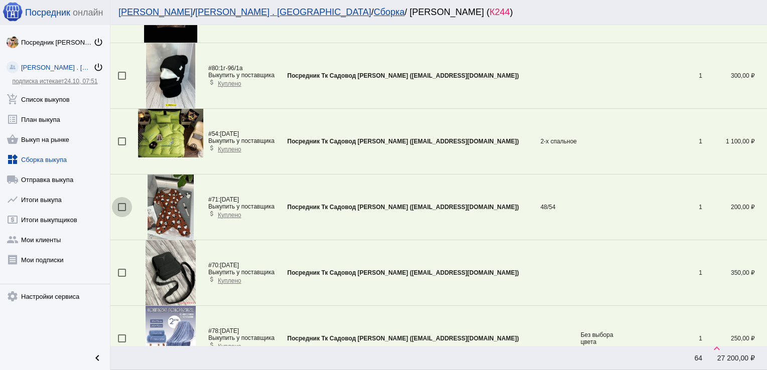
click at [118, 207] on div at bounding box center [122, 207] width 8 height 8
click at [121, 211] on input "checkbox" at bounding box center [121, 211] width 1 height 1
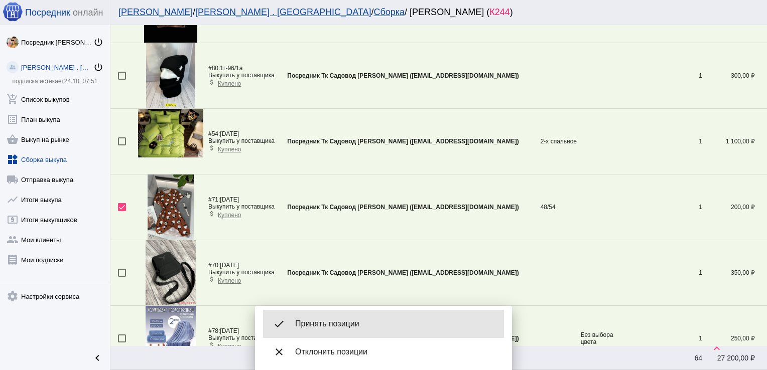
click at [397, 328] on span "Принять позиции" at bounding box center [395, 324] width 201 height 10
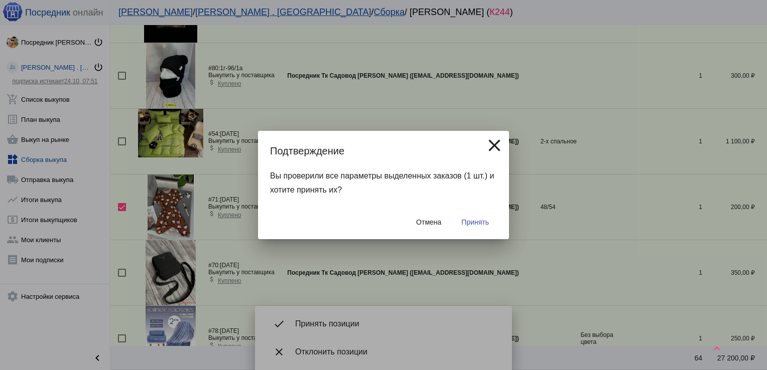
click at [470, 222] on span "Принять" at bounding box center [475, 222] width 28 height 8
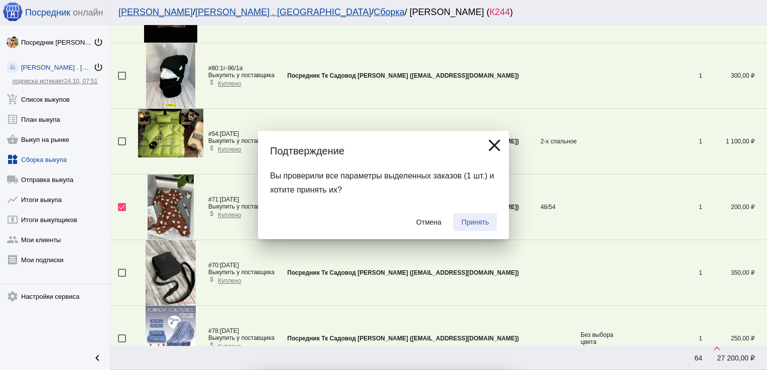
checkbox input "false"
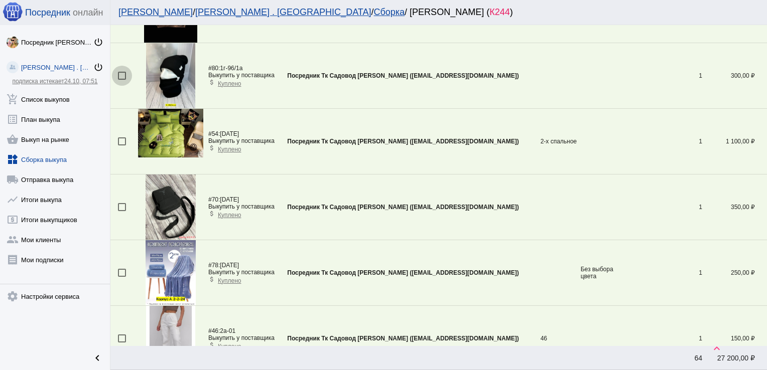
click at [118, 75] on div at bounding box center [122, 76] width 8 height 8
click at [121, 80] on input "checkbox" at bounding box center [121, 80] width 1 height 1
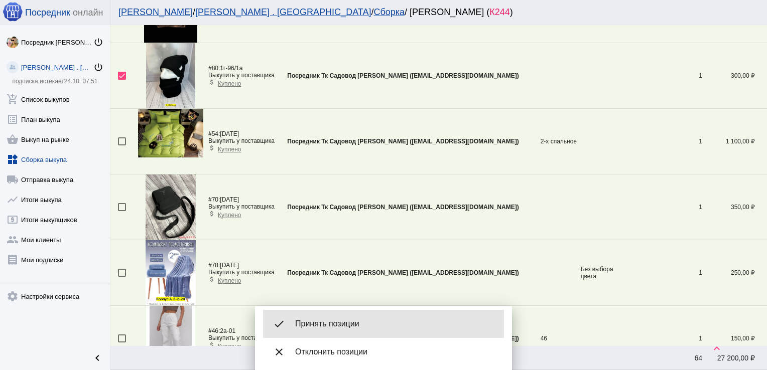
click at [335, 320] on span "Принять позиции" at bounding box center [395, 324] width 201 height 10
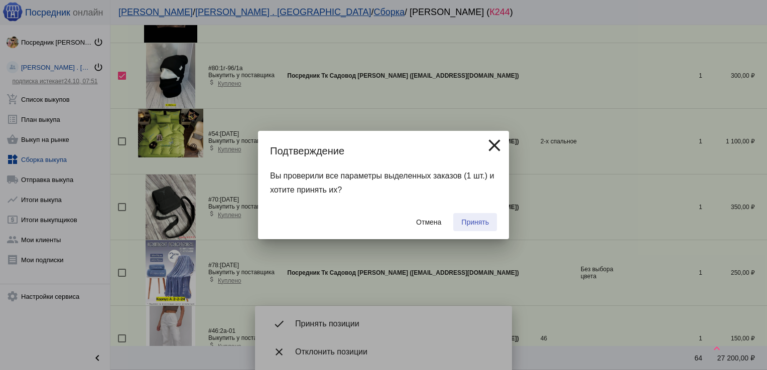
click at [473, 222] on span "Принять" at bounding box center [475, 222] width 28 height 8
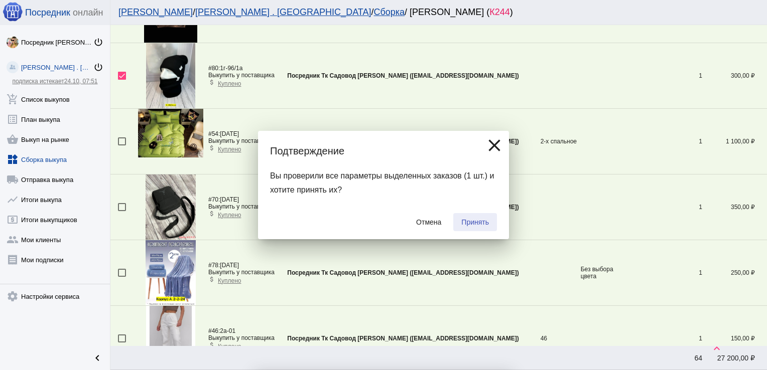
checkbox input "false"
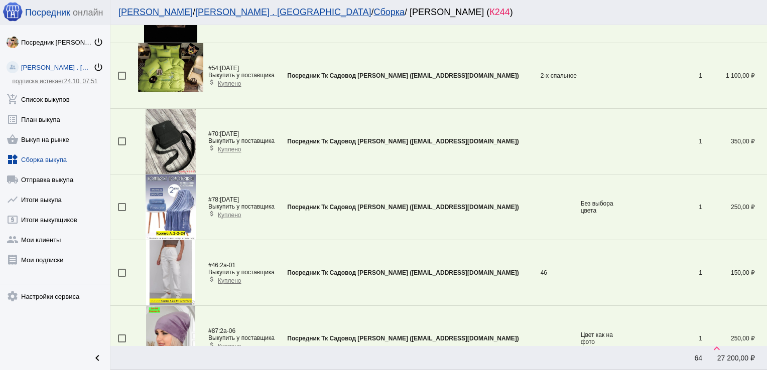
scroll to position [429, 0]
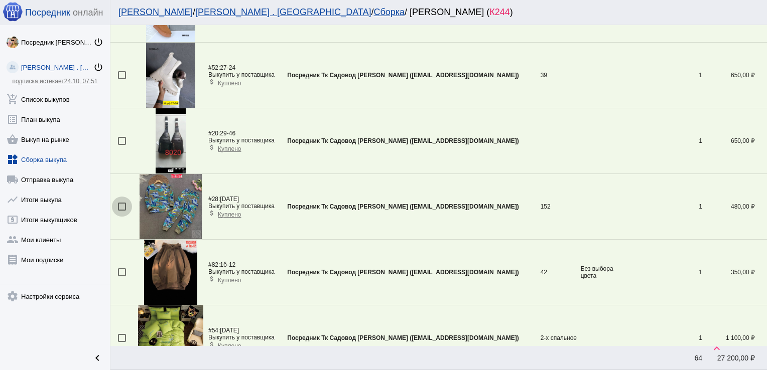
click at [122, 203] on div at bounding box center [122, 207] width 8 height 8
click at [122, 211] on input "checkbox" at bounding box center [121, 211] width 1 height 1
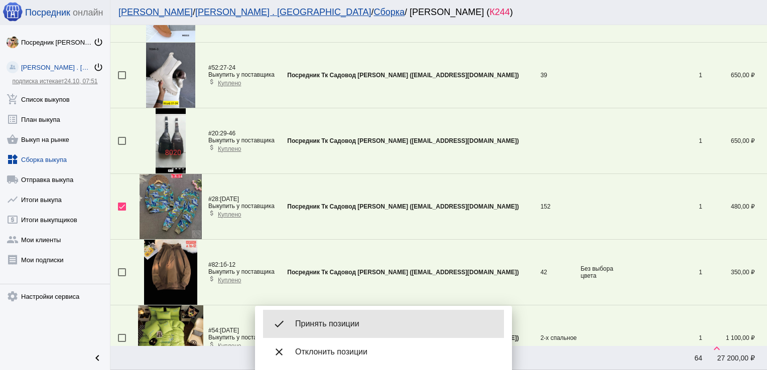
click at [344, 321] on span "Принять позиции" at bounding box center [395, 324] width 201 height 10
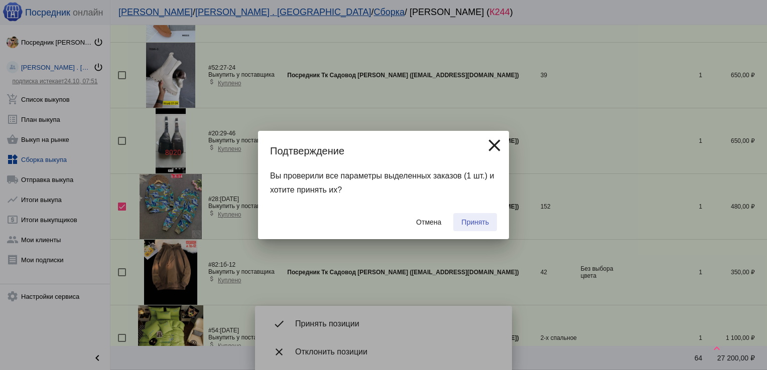
click at [480, 224] on span "Принять" at bounding box center [475, 222] width 28 height 8
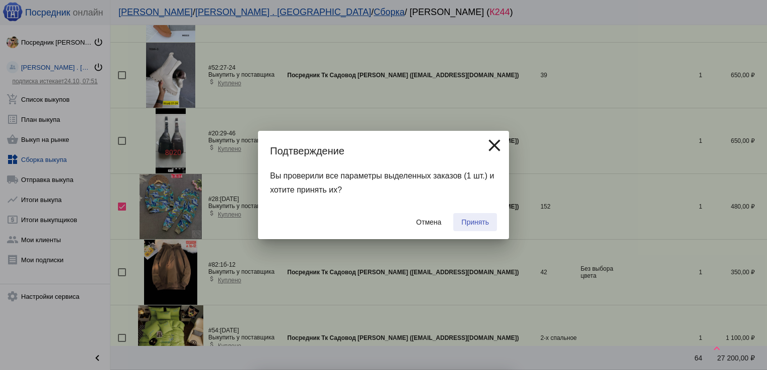
checkbox input "false"
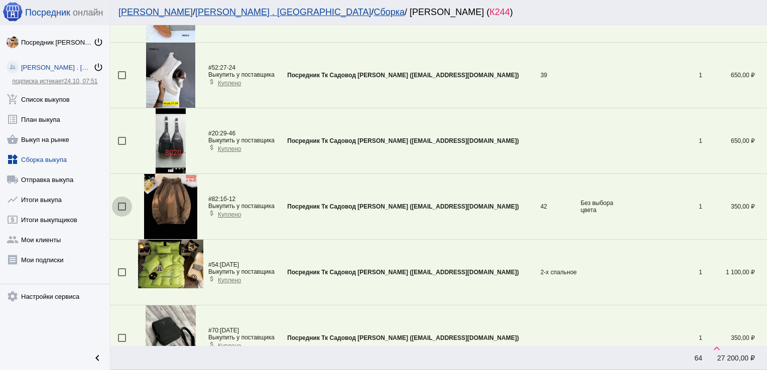
click at [122, 204] on div at bounding box center [122, 207] width 8 height 8
click at [122, 211] on input "checkbox" at bounding box center [121, 211] width 1 height 1
checkbox input "true"
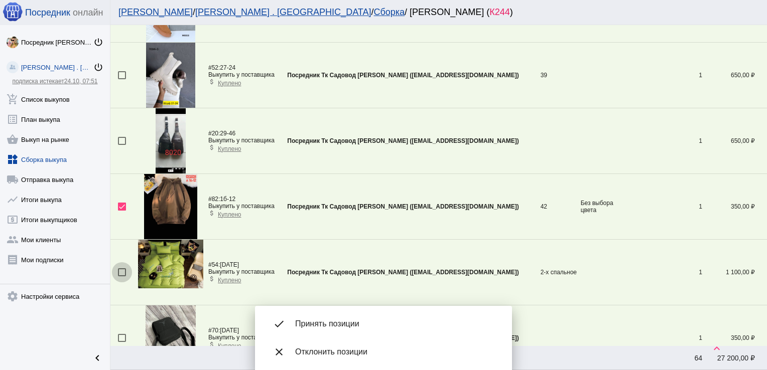
click at [123, 270] on div at bounding box center [122, 272] width 8 height 8
click at [122, 276] on input "checkbox" at bounding box center [121, 276] width 1 height 1
checkbox input "true"
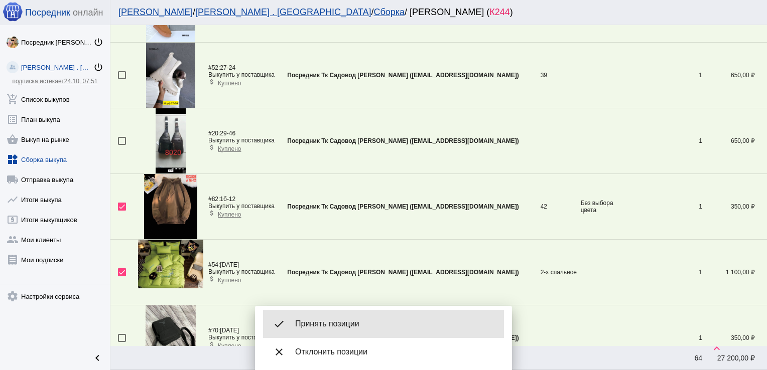
click at [339, 321] on span "Принять позиции" at bounding box center [395, 324] width 201 height 10
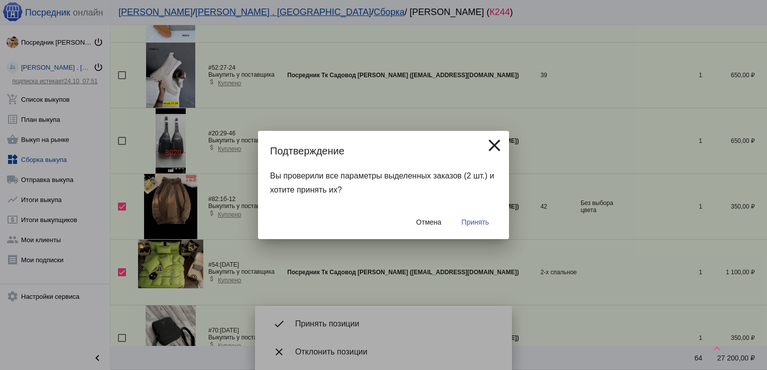
click at [478, 226] on span "Принять" at bounding box center [475, 222] width 28 height 8
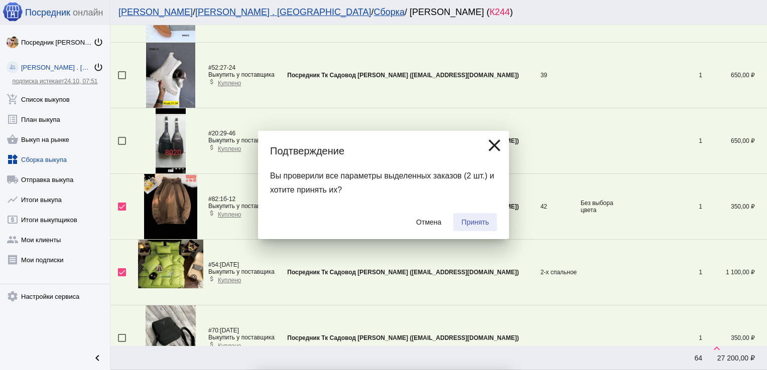
checkbox input "false"
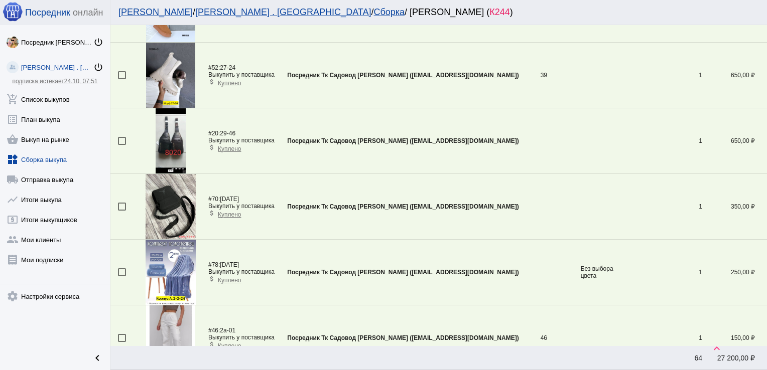
scroll to position [691, 0]
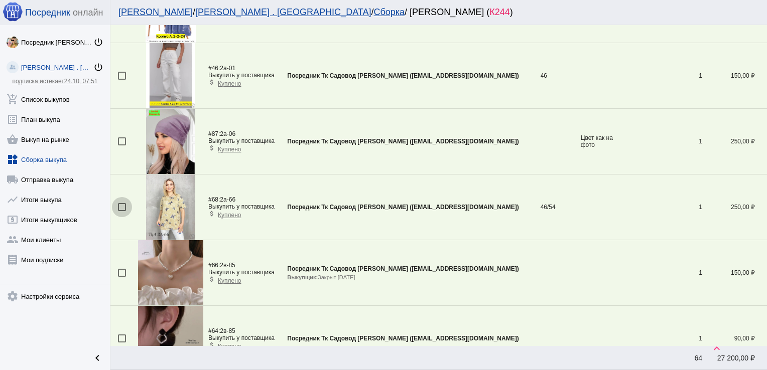
click at [122, 207] on div at bounding box center [122, 207] width 8 height 8
click at [122, 211] on input "checkbox" at bounding box center [121, 211] width 1 height 1
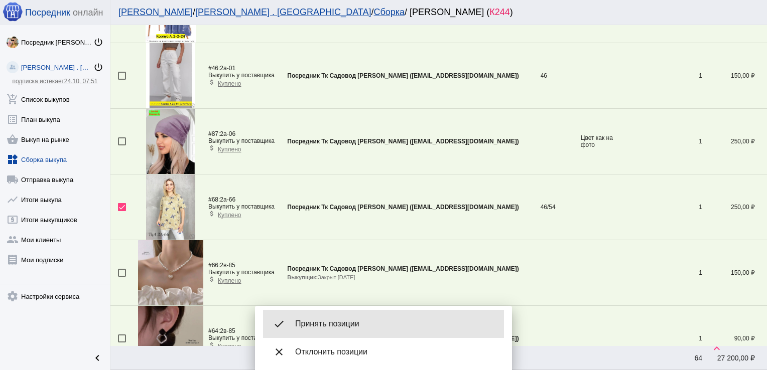
click at [340, 320] on span "Принять позиции" at bounding box center [395, 324] width 201 height 10
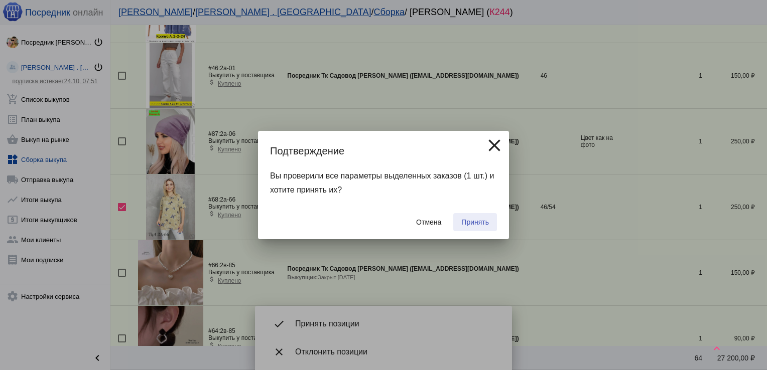
click at [479, 221] on span "Принять" at bounding box center [475, 222] width 28 height 8
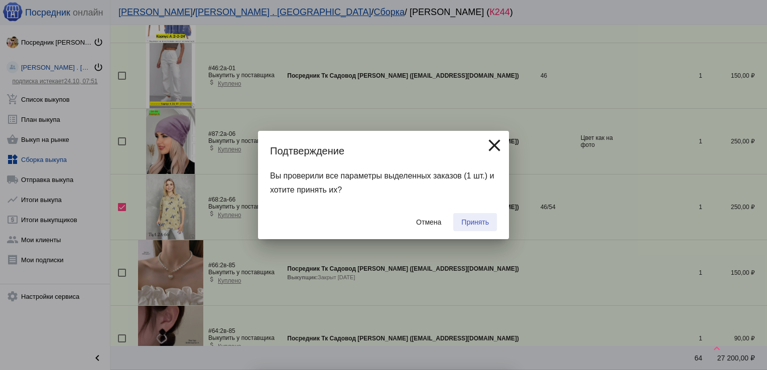
checkbox input "false"
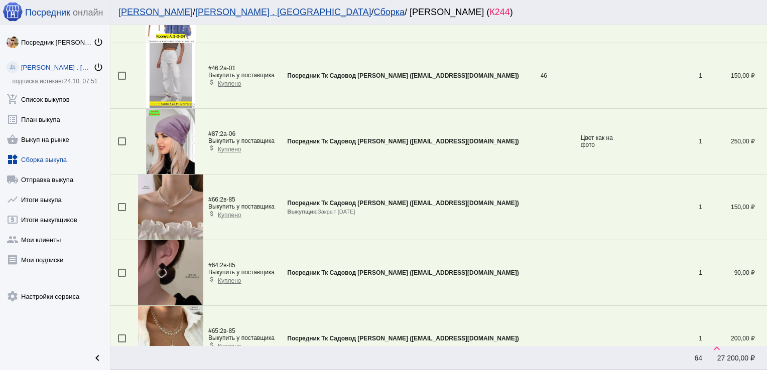
scroll to position [1414, 0]
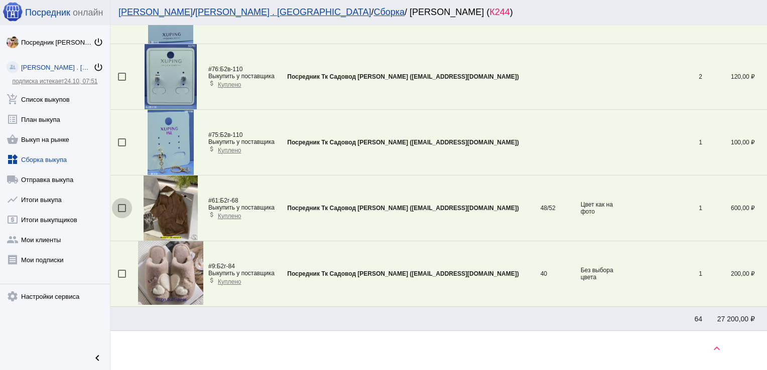
click at [120, 208] on div at bounding box center [122, 208] width 8 height 8
click at [121, 212] on input "checkbox" at bounding box center [121, 212] width 1 height 1
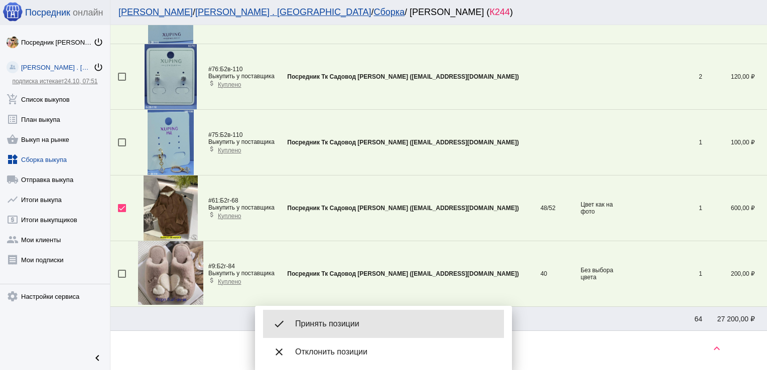
click at [343, 318] on div "done Принять позиции" at bounding box center [383, 324] width 241 height 28
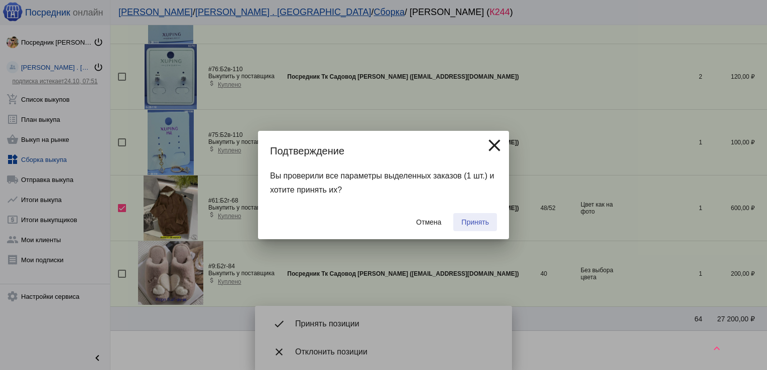
click at [476, 222] on span "Принять" at bounding box center [475, 222] width 28 height 8
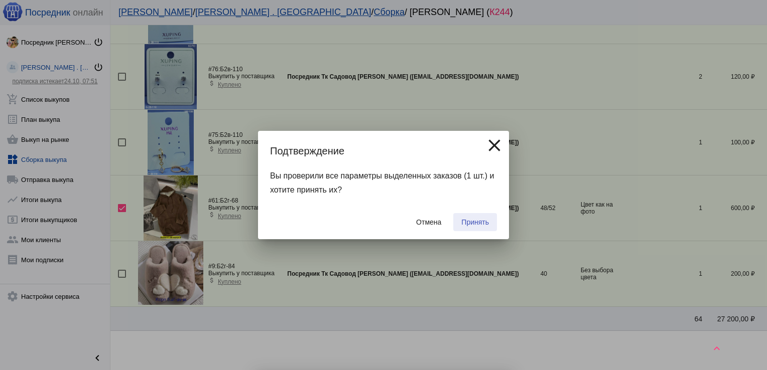
checkbox input "false"
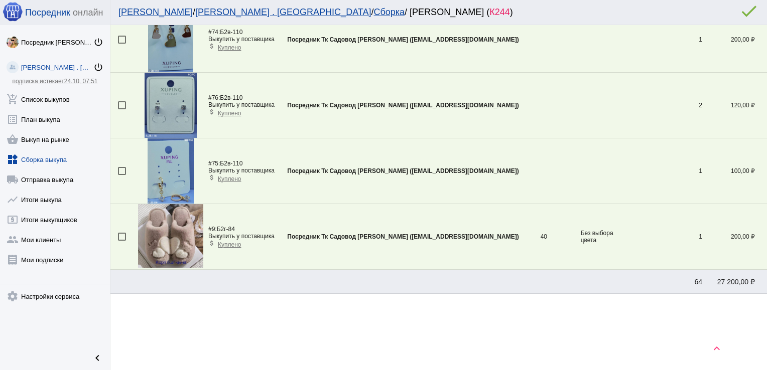
scroll to position [1382, 0]
